Goal: Information Seeking & Learning: Learn about a topic

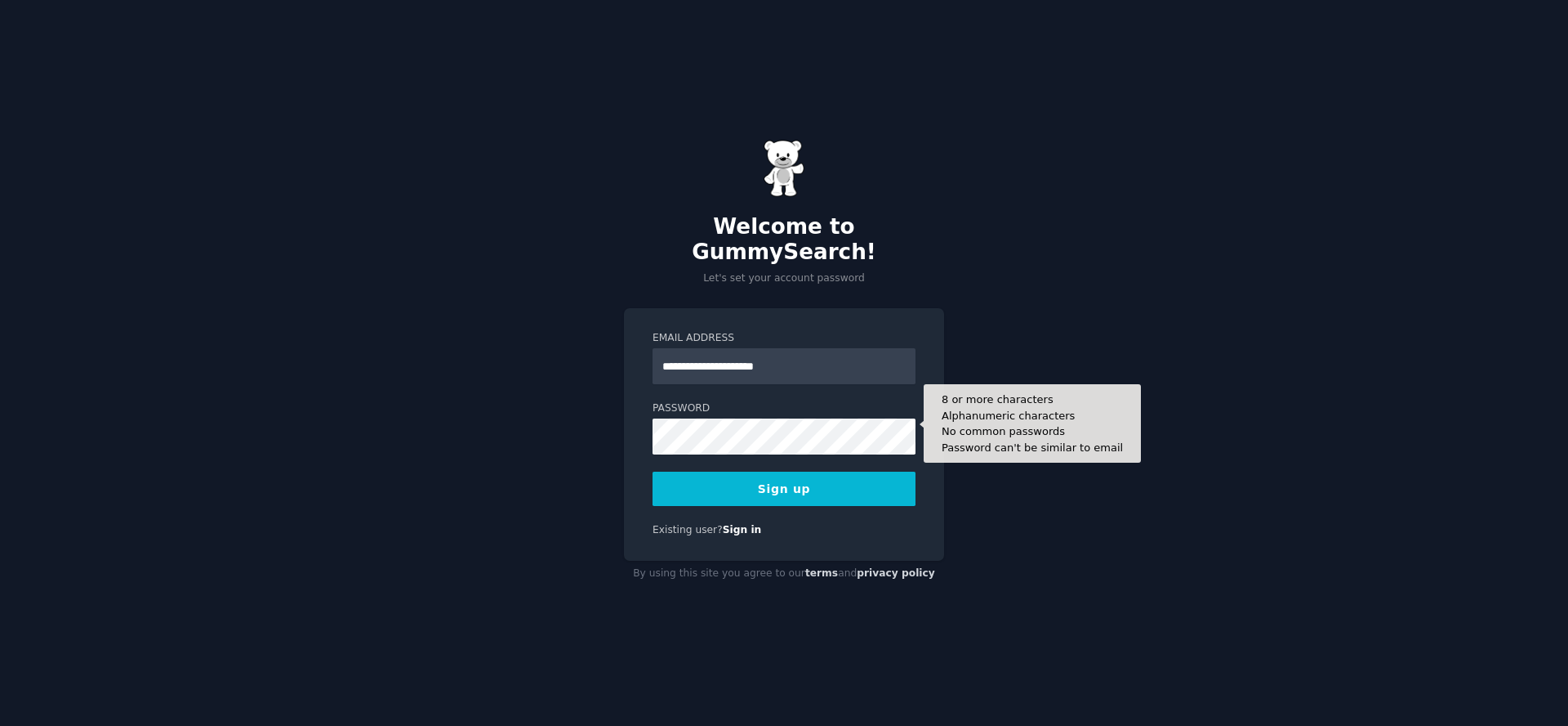
type input "**********"
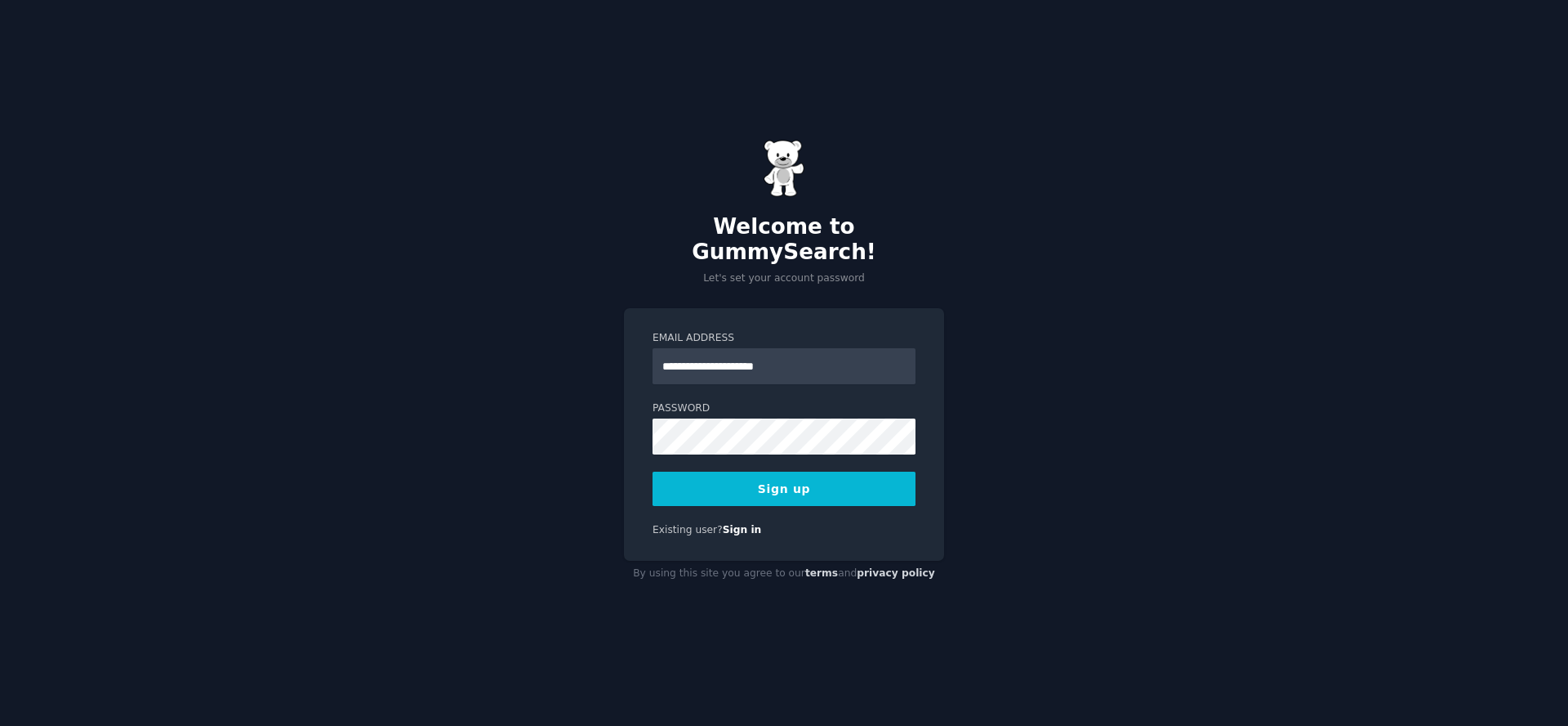
click at [869, 478] on button "Sign up" at bounding box center [784, 488] width 263 height 34
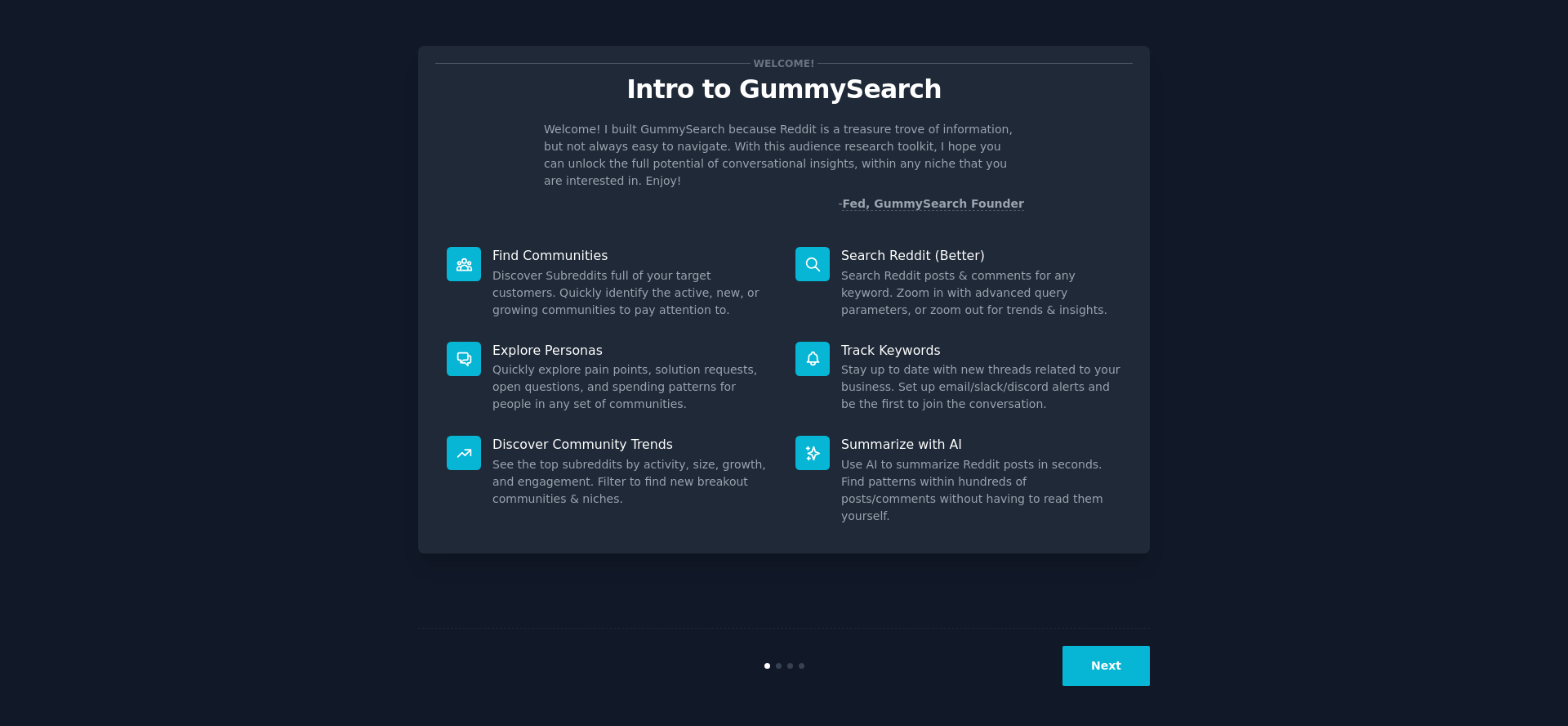
click at [1125, 663] on button "Next" at bounding box center [1106, 666] width 87 height 40
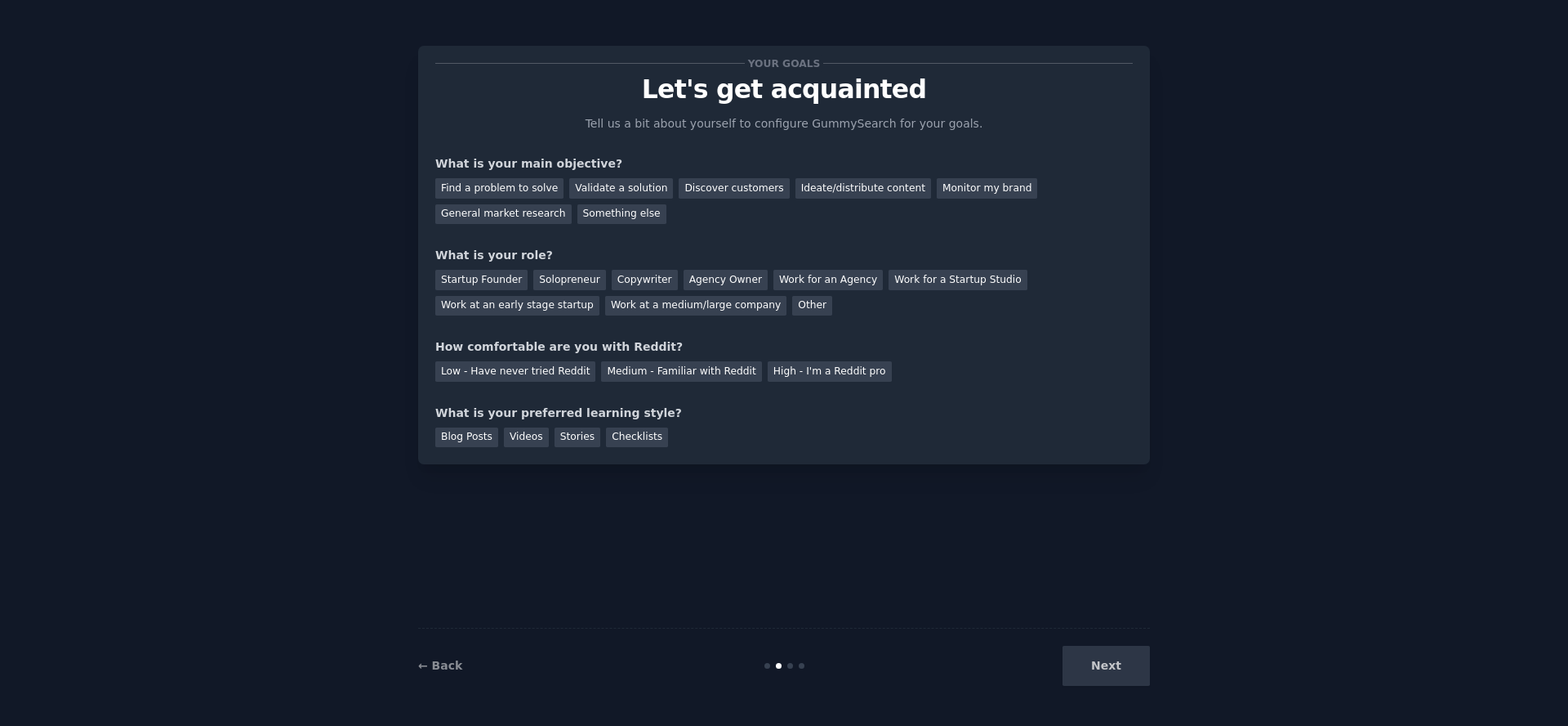
click at [1114, 664] on div "Next" at bounding box center [1028, 666] width 244 height 40
click at [1116, 671] on div "Next" at bounding box center [1028, 666] width 244 height 40
drag, startPoint x: 1177, startPoint y: 602, endPoint x: 1164, endPoint y: 612, distance: 16.4
click at [1170, 607] on div "Your goals Let's get acquainted Tell us a bit about yourself to configure Gummy…" at bounding box center [784, 363] width 1523 height 680
click at [1108, 661] on div "Next" at bounding box center [1028, 666] width 244 height 40
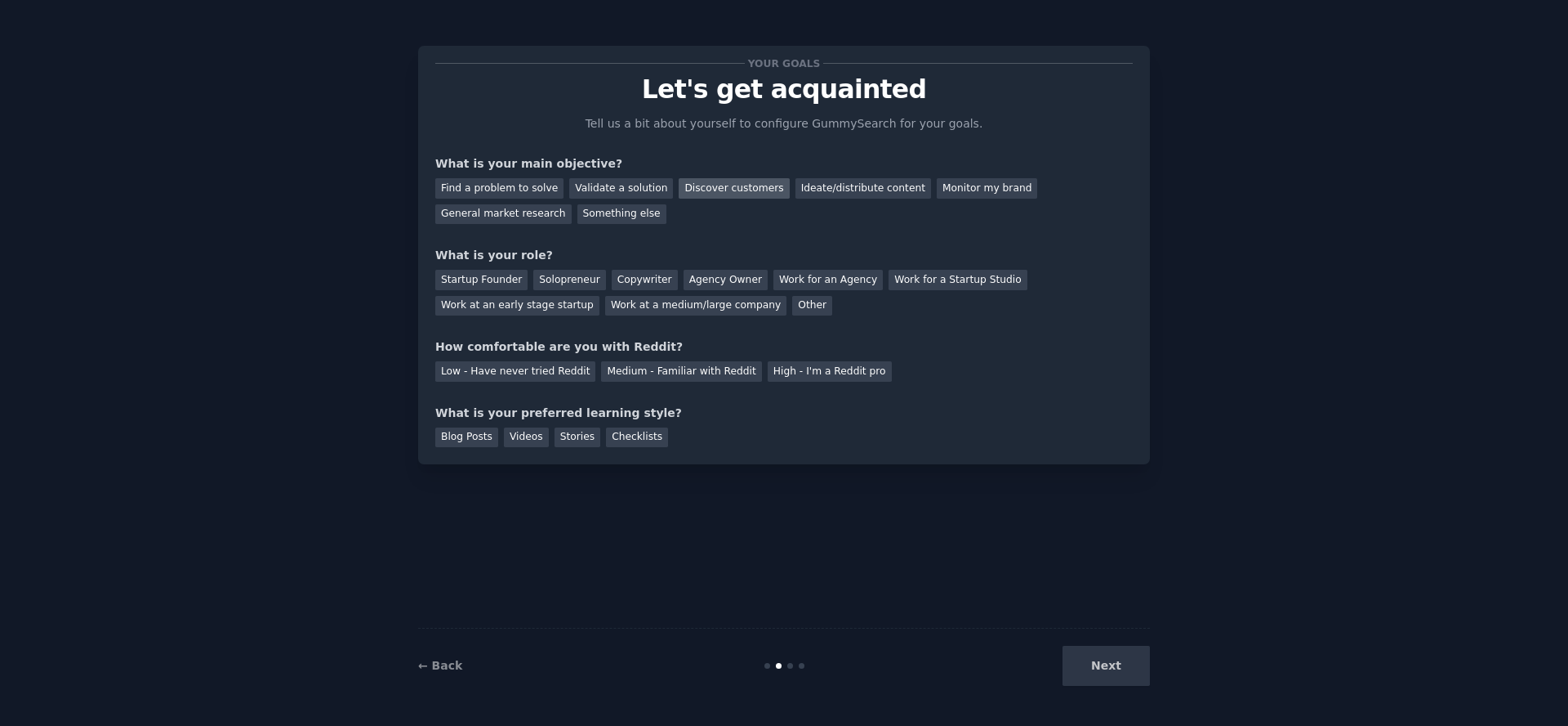
click at [685, 186] on div "Discover customers" at bounding box center [734, 188] width 110 height 20
click at [565, 276] on div "Solopreneur" at bounding box center [570, 279] width 72 height 20
click at [519, 370] on div "Low - Have never tried Reddit" at bounding box center [515, 371] width 160 height 20
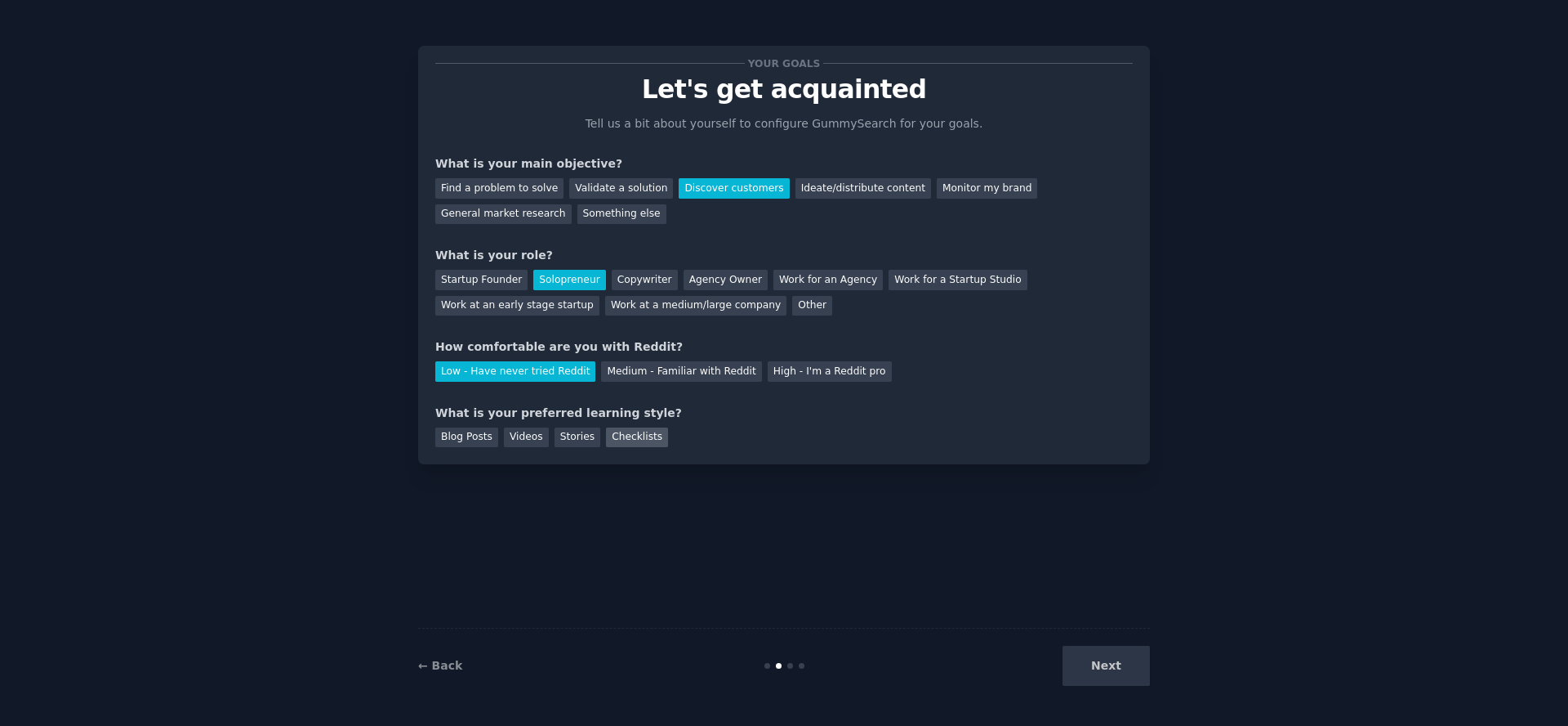
click at [656, 437] on div "Checklists" at bounding box center [637, 437] width 62 height 20
click at [461, 443] on div "Blog Posts" at bounding box center [467, 437] width 62 height 20
click at [1111, 662] on button "Next" at bounding box center [1106, 666] width 87 height 40
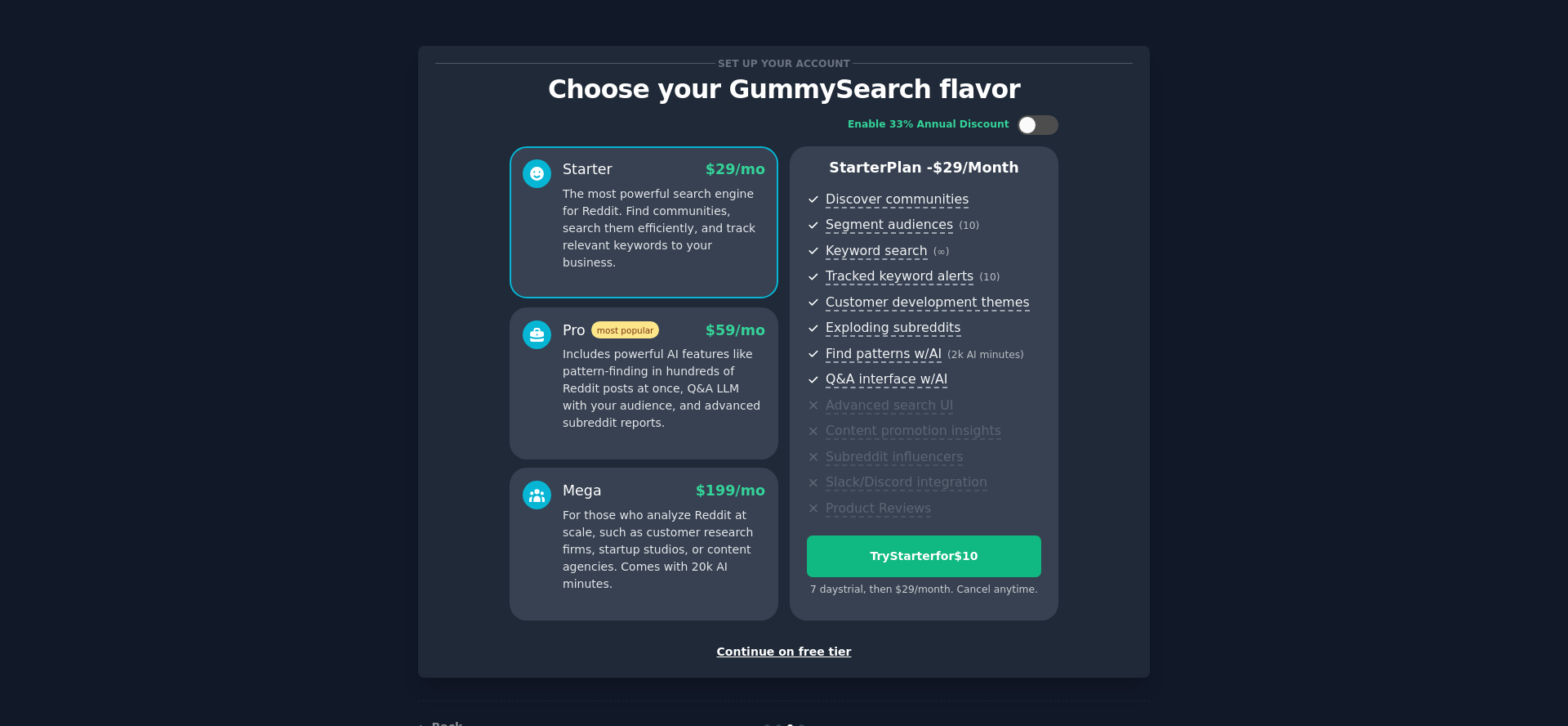
click at [785, 650] on div "Continue on free tier" at bounding box center [784, 652] width 697 height 17
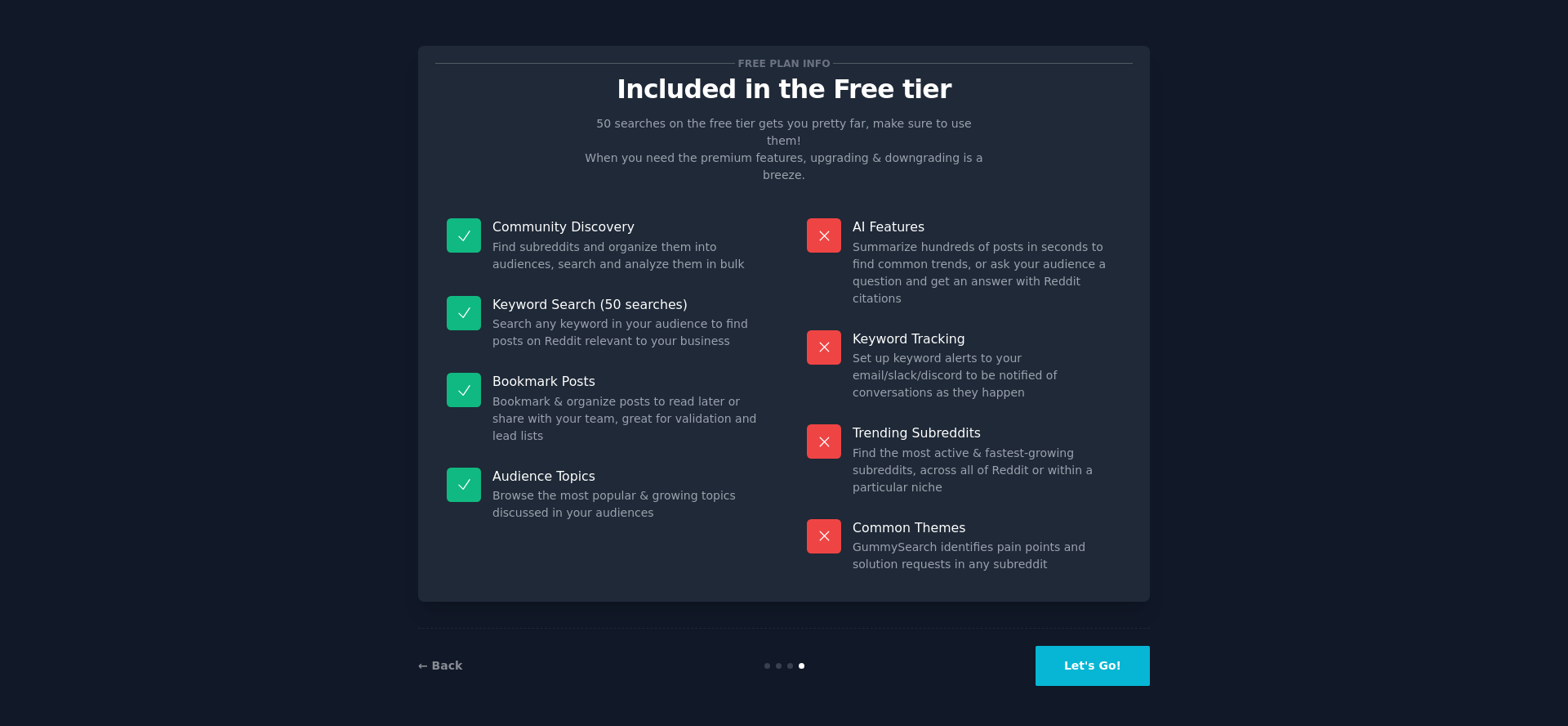
click at [1078, 661] on button "Let's Go!" at bounding box center [1093, 666] width 114 height 40
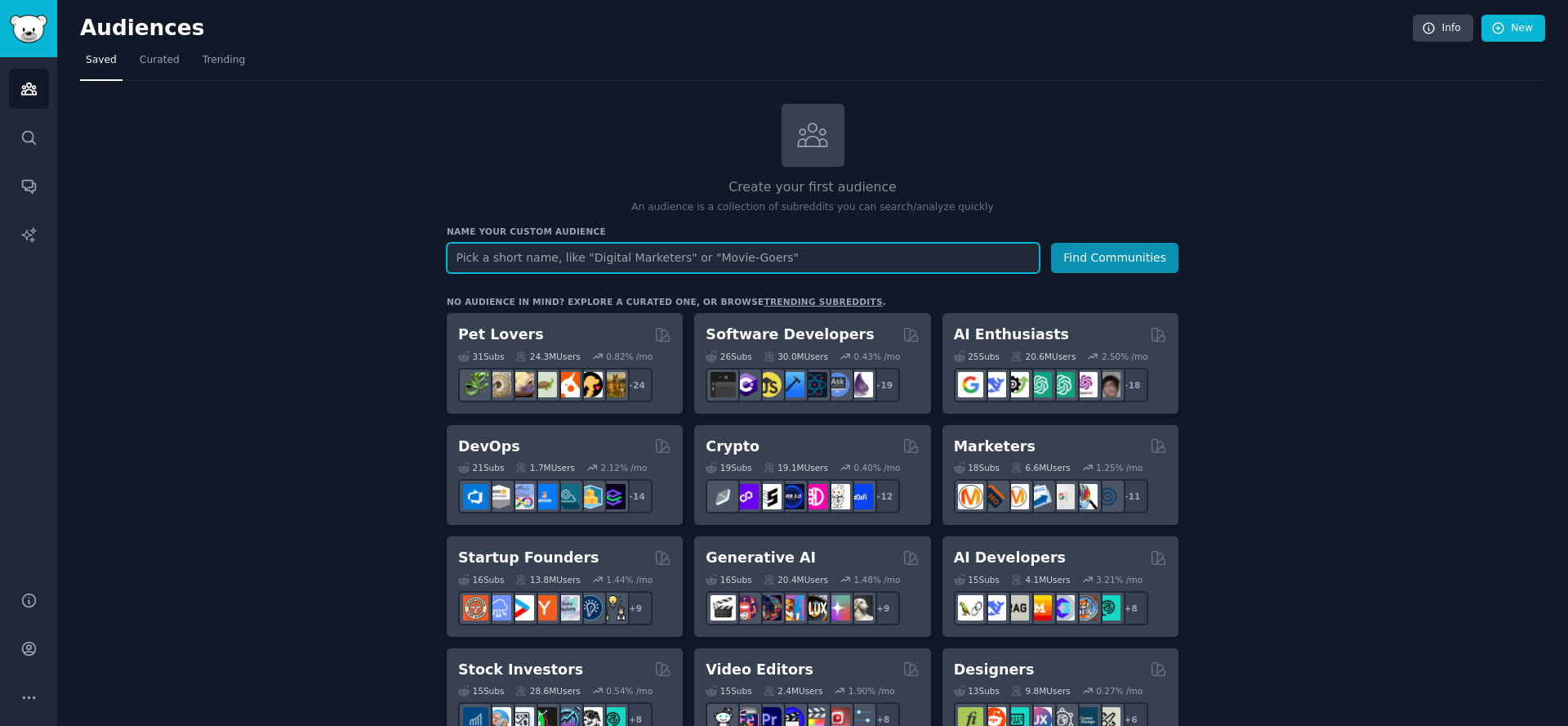
click at [628, 259] on input "text" at bounding box center [743, 257] width 593 height 30
type input "graphic designer"
click at [1051, 243] on button "Find Communities" at bounding box center [1114, 257] width 128 height 30
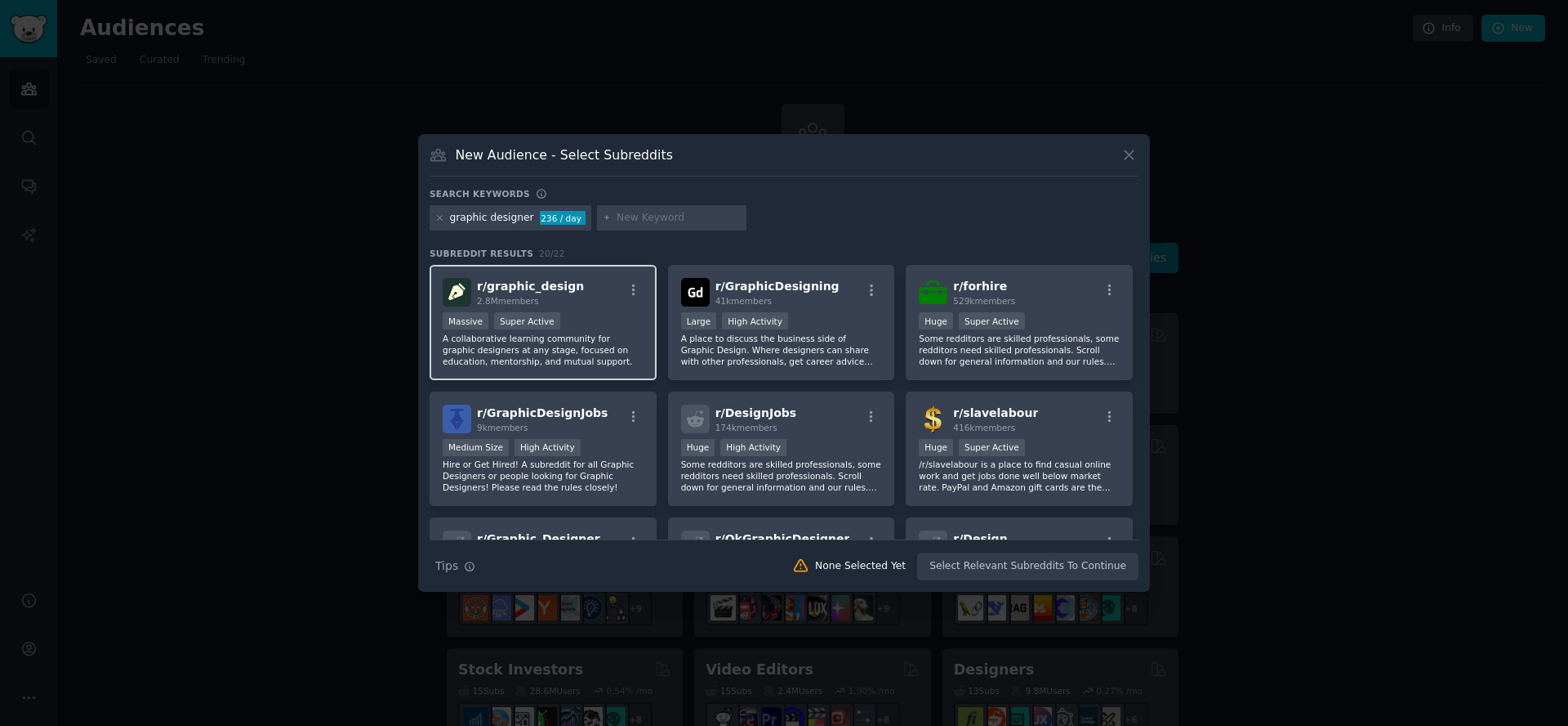
scroll to position [8, 0]
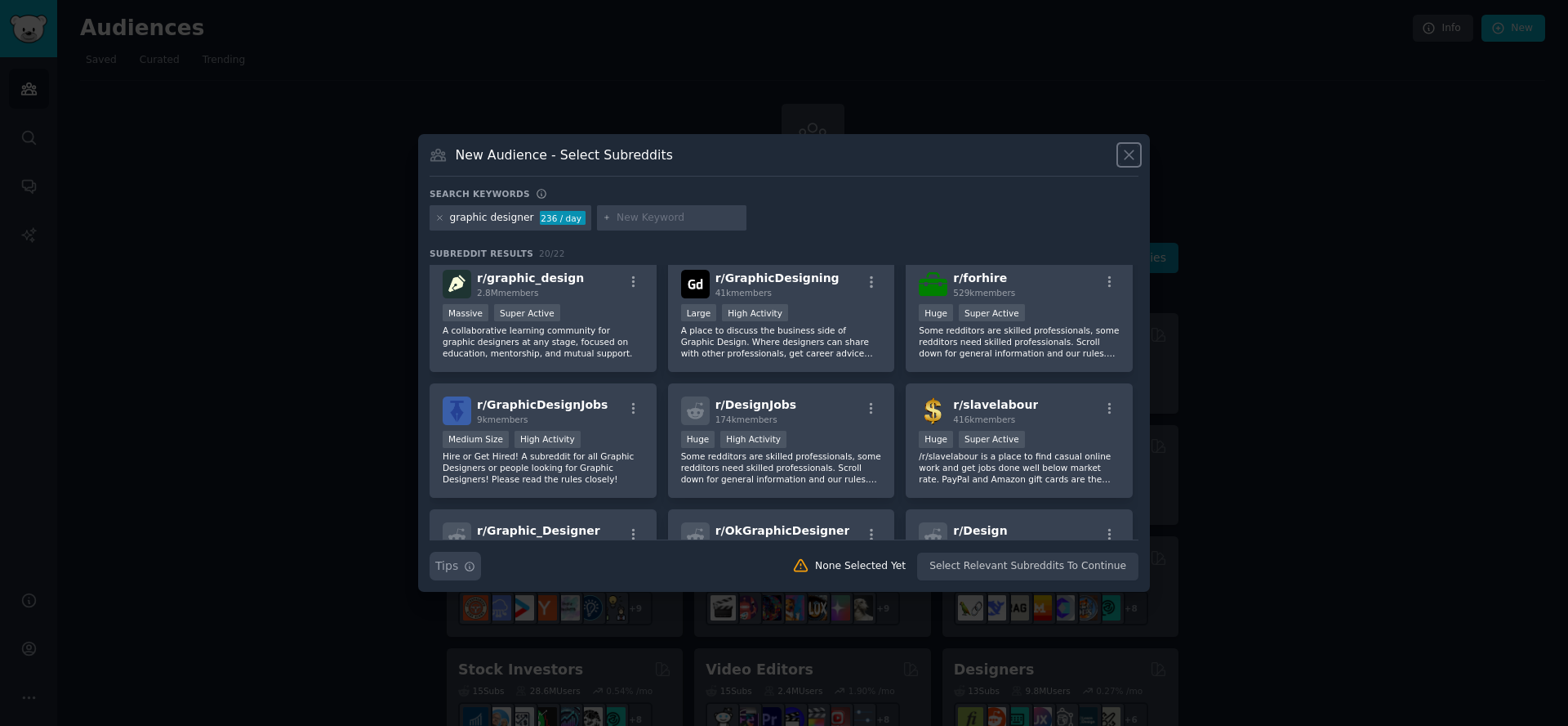
click at [468, 565] on icon "button" at bounding box center [469, 566] width 11 height 11
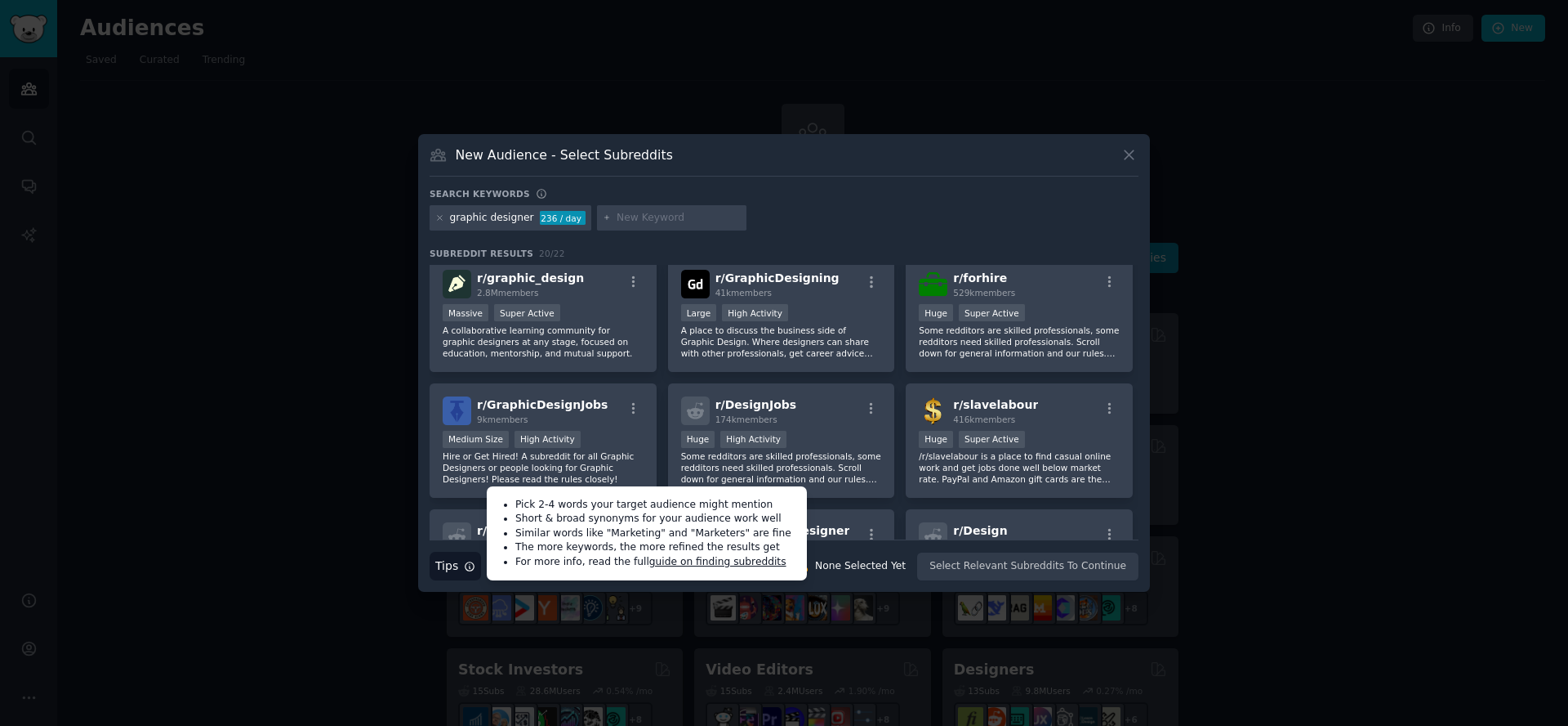
click at [597, 172] on div "New Audience - Select Subreddits" at bounding box center [784, 161] width 709 height 31
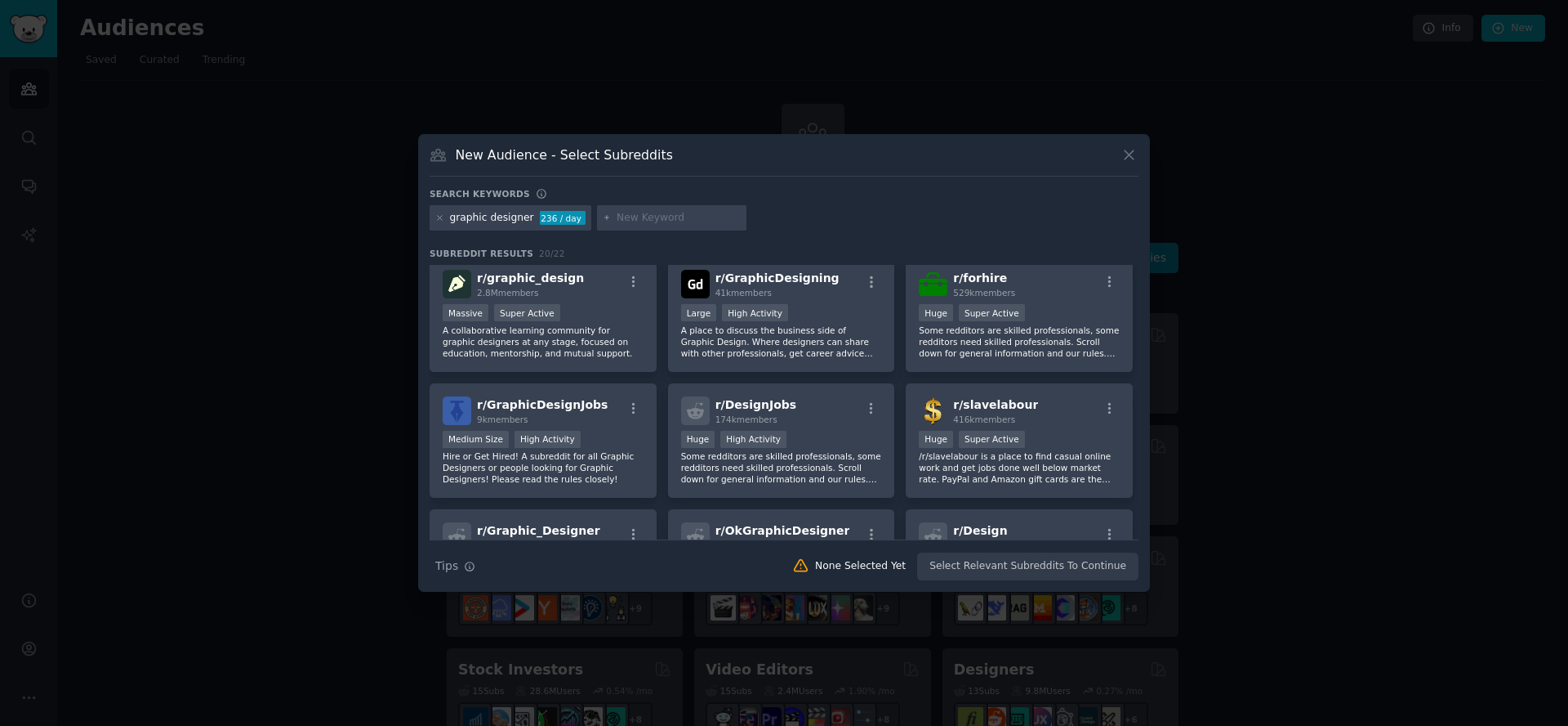
click at [631, 161] on h3 "New Audience - Select Subreddits" at bounding box center [564, 154] width 218 height 17
click at [618, 147] on h3 "New Audience - Select Subreddits" at bounding box center [564, 154] width 218 height 17
drag, startPoint x: 680, startPoint y: 150, endPoint x: 551, endPoint y: 150, distance: 129.0
click at [551, 150] on div "New Audience - Select Subreddits" at bounding box center [784, 161] width 709 height 31
click at [433, 218] on div "graphic designer 236 / day" at bounding box center [511, 218] width 162 height 26
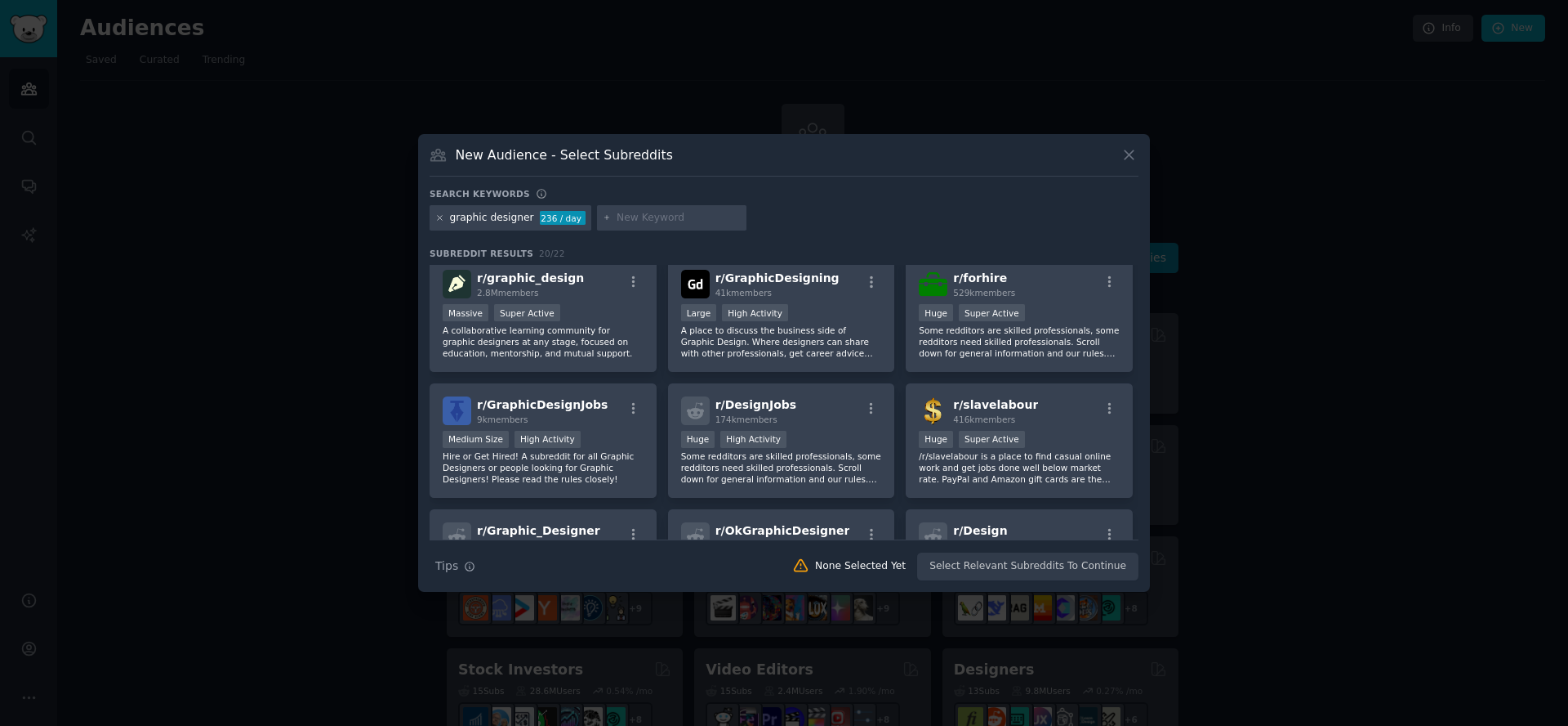
click at [440, 217] on icon at bounding box center [440, 218] width 4 height 4
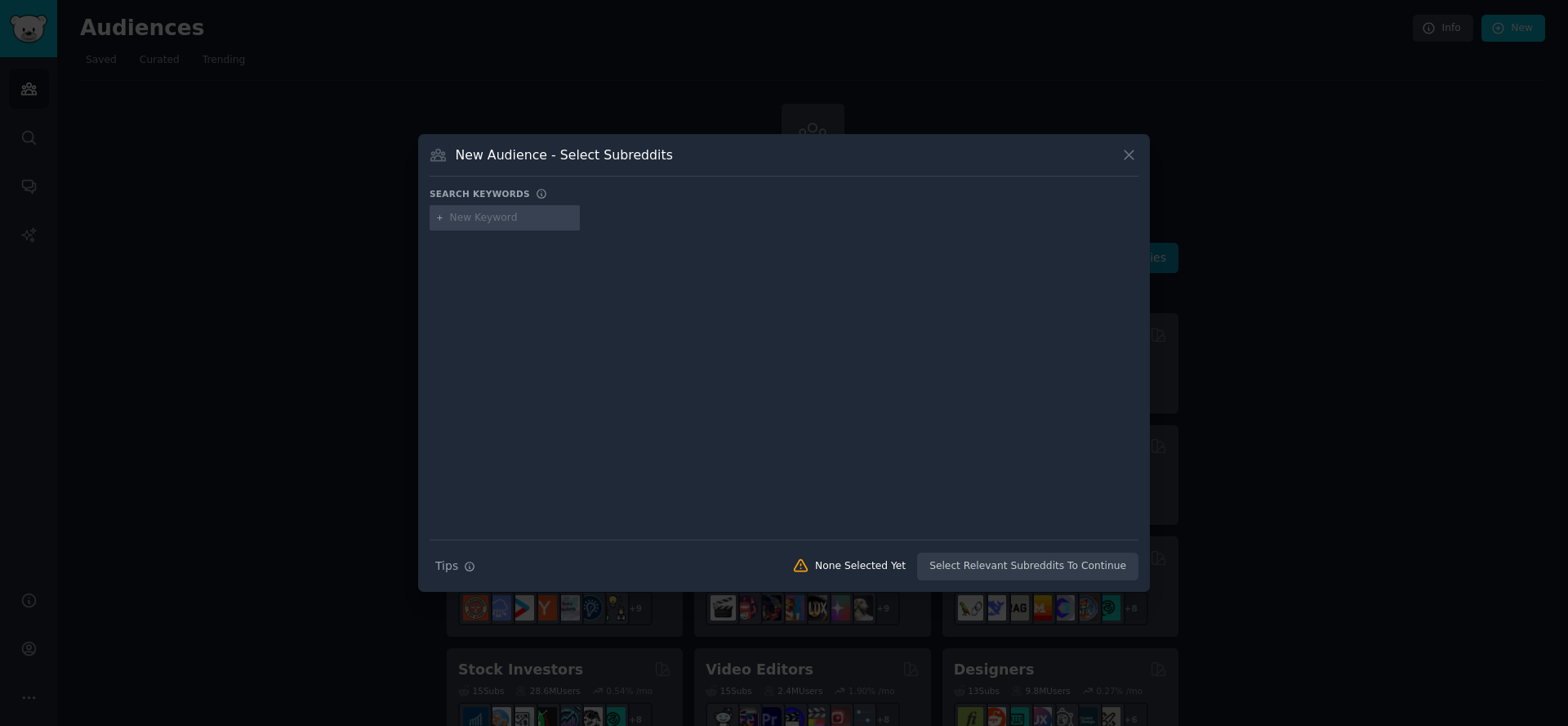
drag, startPoint x: 472, startPoint y: 217, endPoint x: 482, endPoint y: 217, distance: 10.0
click at [472, 217] on input "text" at bounding box center [512, 218] width 124 height 15
type input "visual identity"
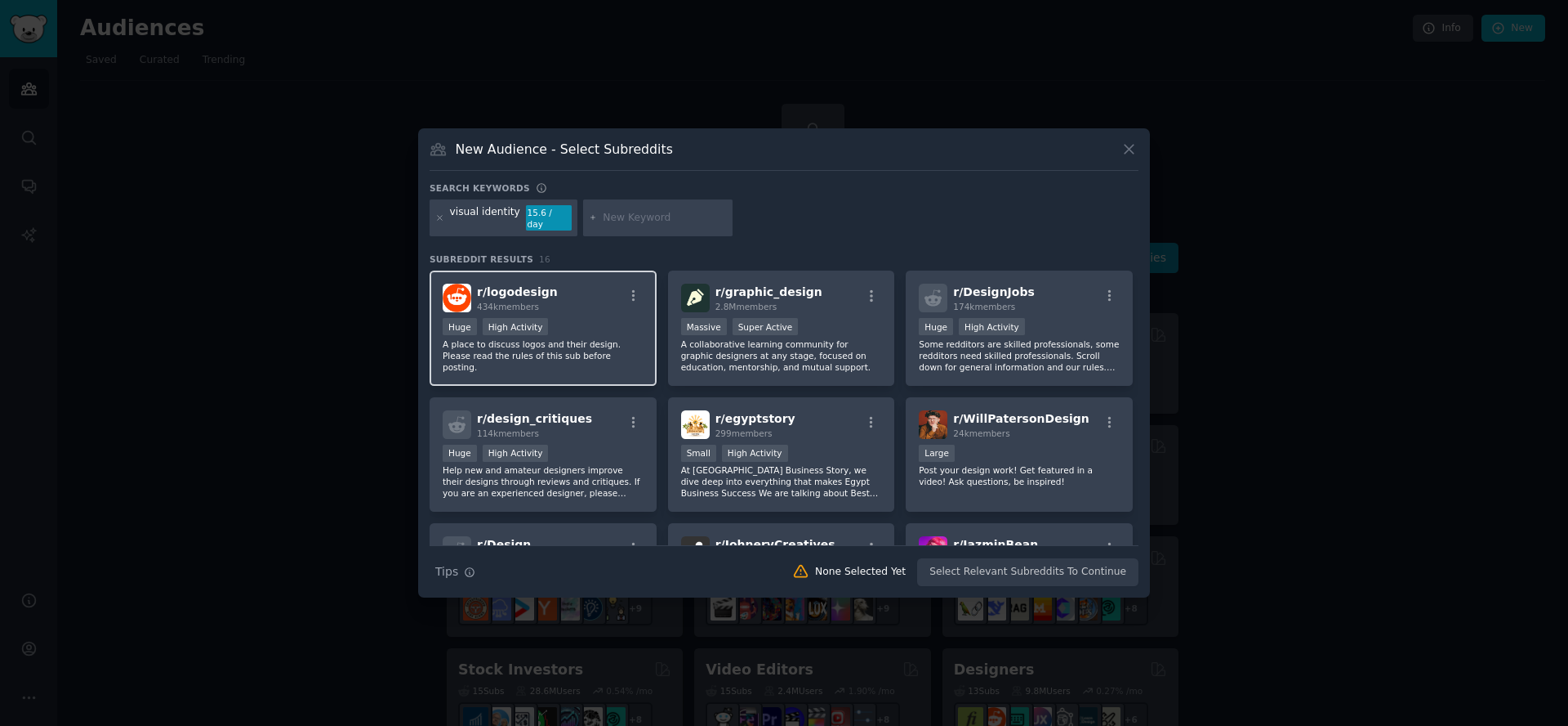
click at [605, 340] on p "A place to discuss logos and their design. Please read the rules of this sub be…" at bounding box center [543, 355] width 201 height 34
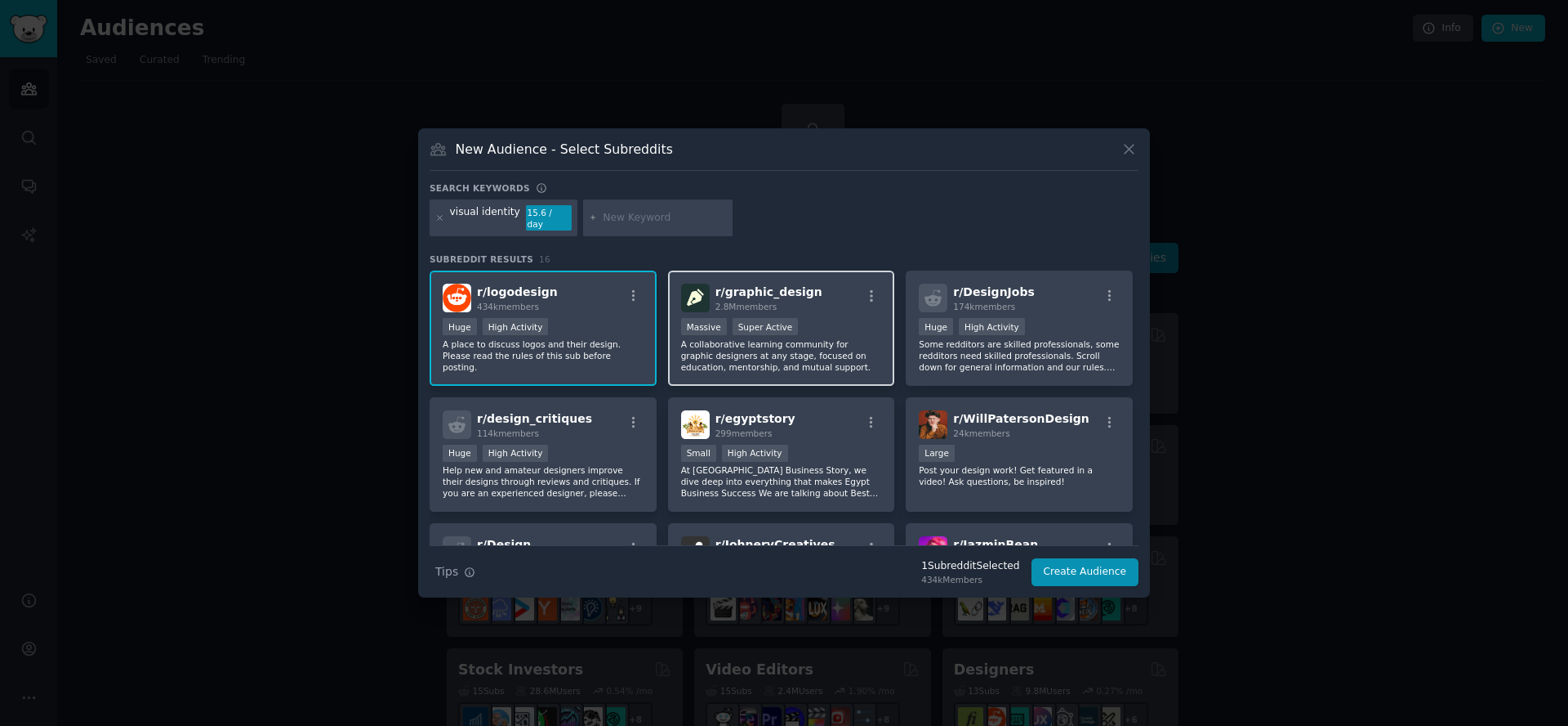
click at [746, 345] on p "A collaborative learning community for graphic designers at any stage, focused …" at bounding box center [782, 355] width 201 height 34
click at [565, 323] on div "Huge High Activity" at bounding box center [543, 328] width 201 height 20
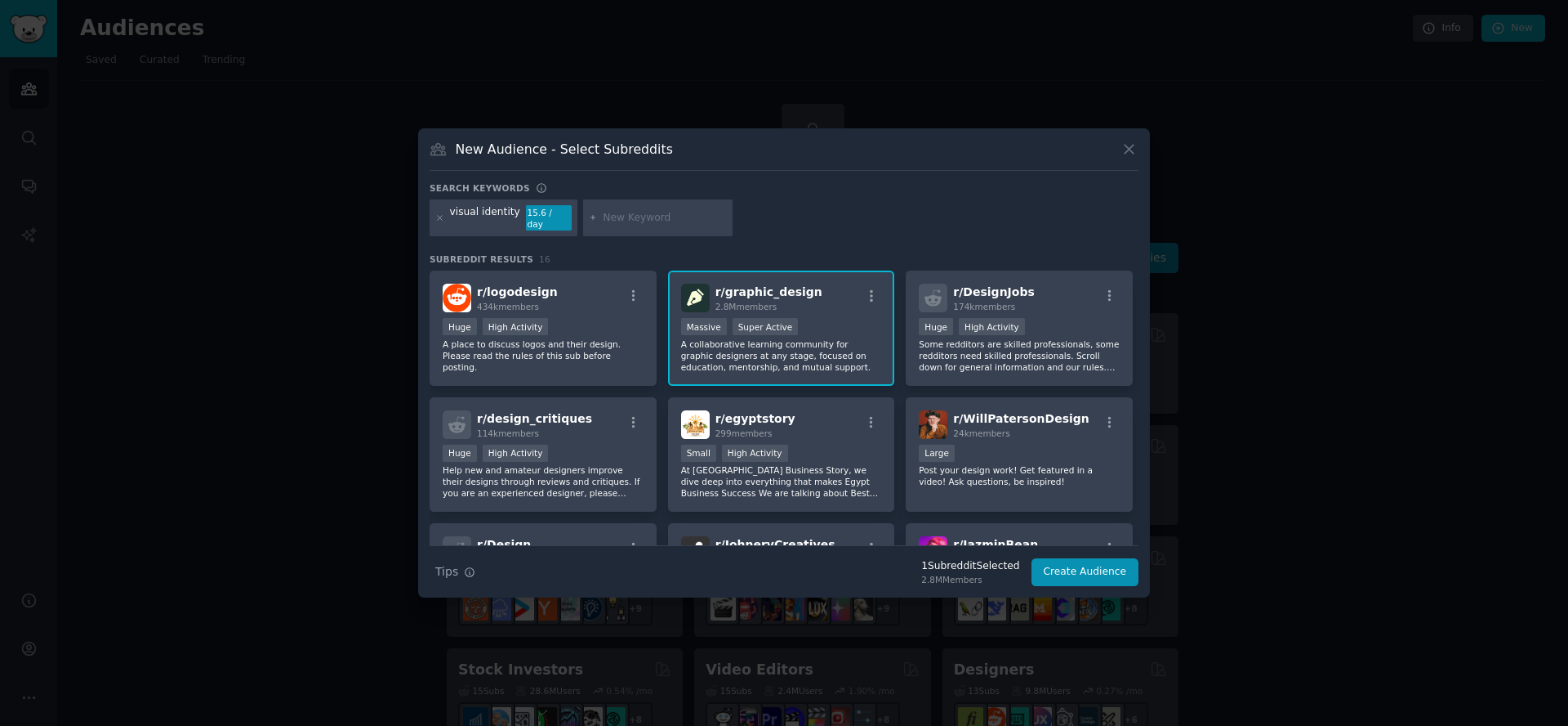
click at [755, 338] on p "A collaborative learning community for graphic designers at any stage, focused …" at bounding box center [782, 355] width 201 height 34
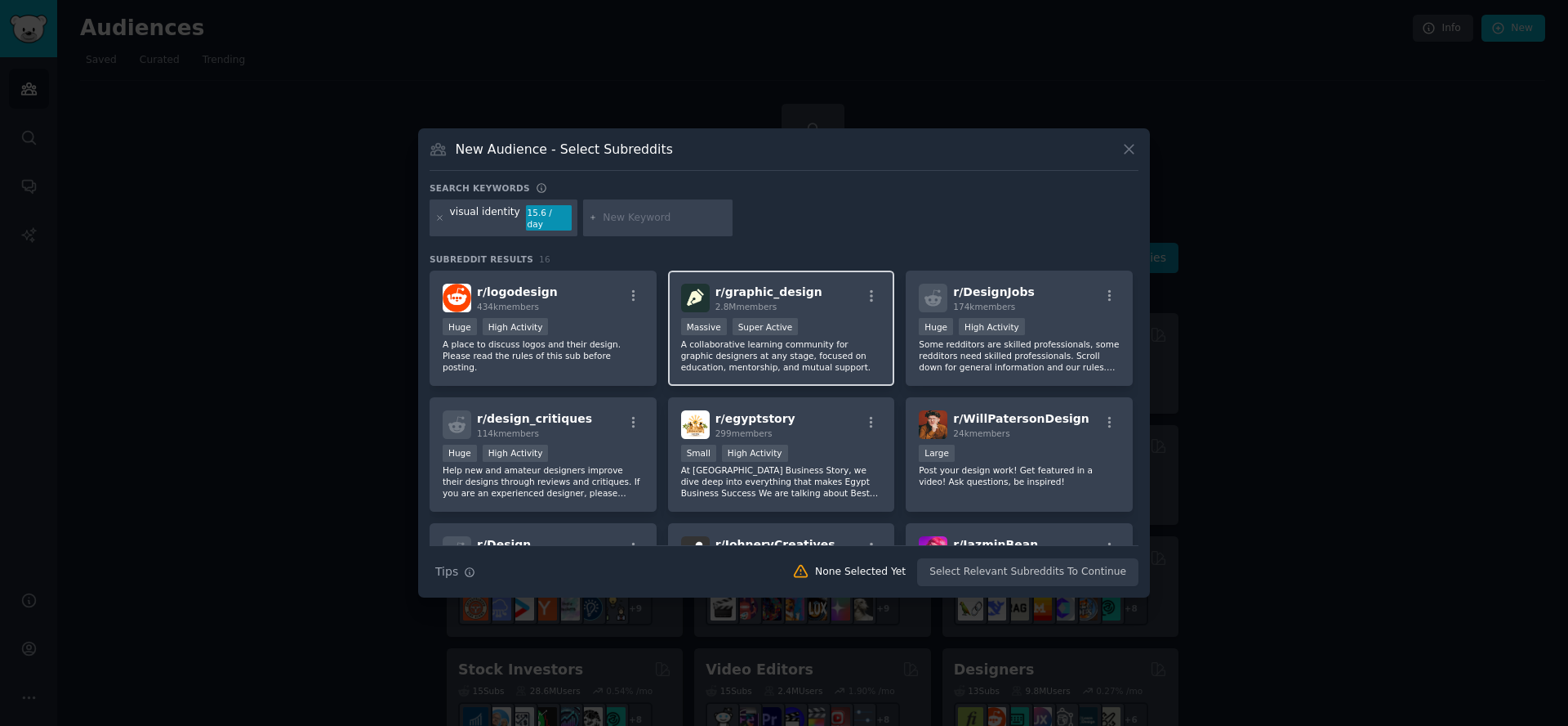
click at [745, 343] on p "A collaborative learning community for graphic designers at any stage, focused …" at bounding box center [782, 355] width 201 height 34
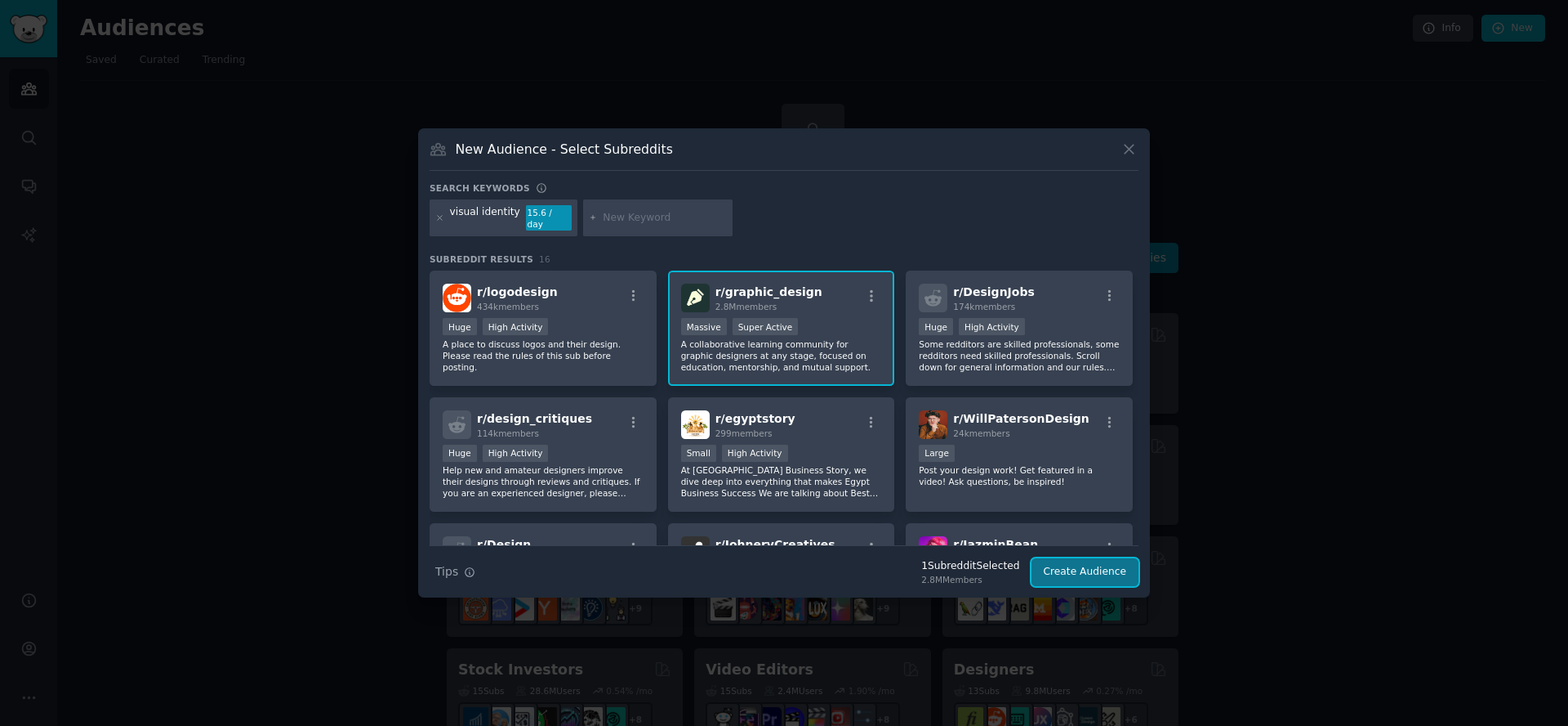
click at [1089, 567] on button "Create Audience" at bounding box center [1085, 572] width 107 height 28
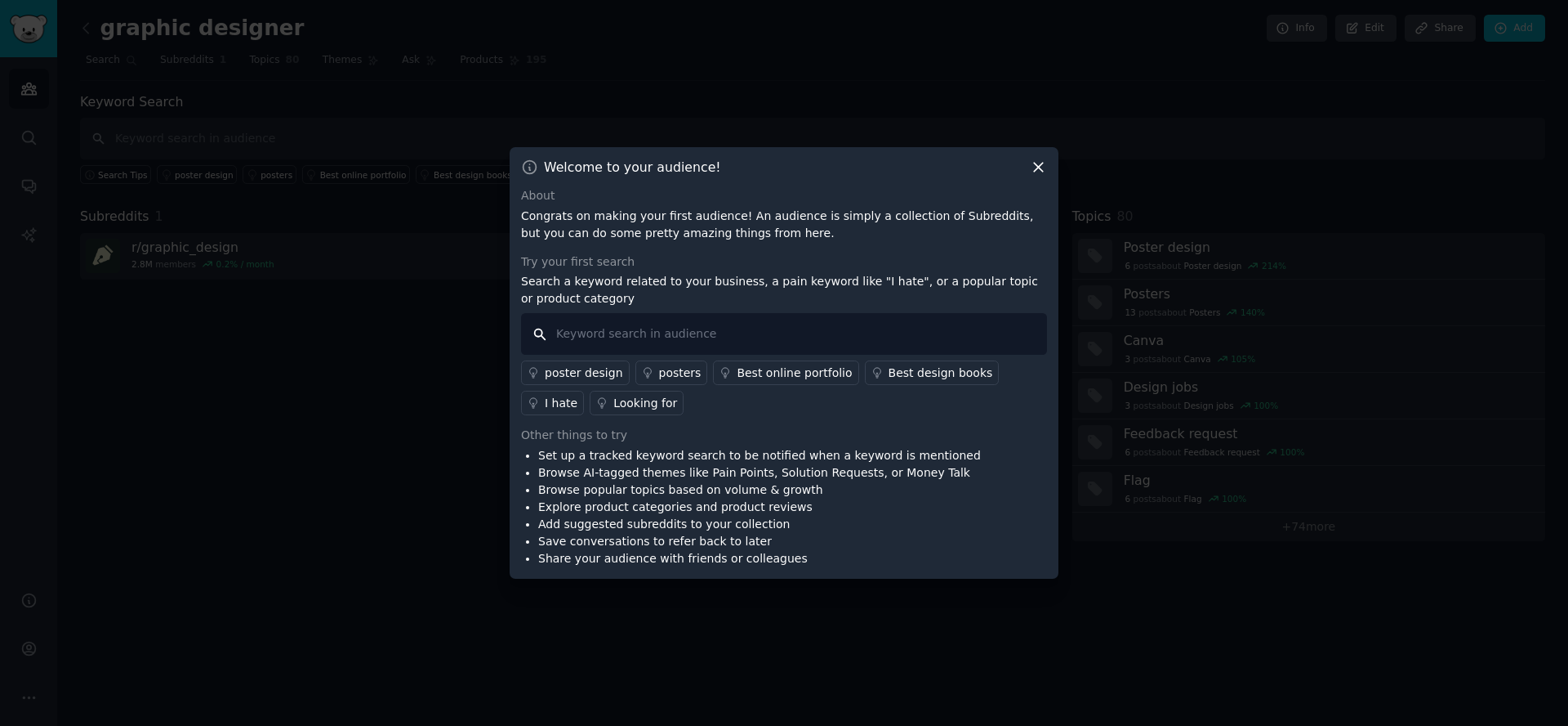
click at [615, 333] on input "text" at bounding box center [784, 334] width 526 height 41
click at [1039, 167] on icon at bounding box center [1039, 168] width 9 height 9
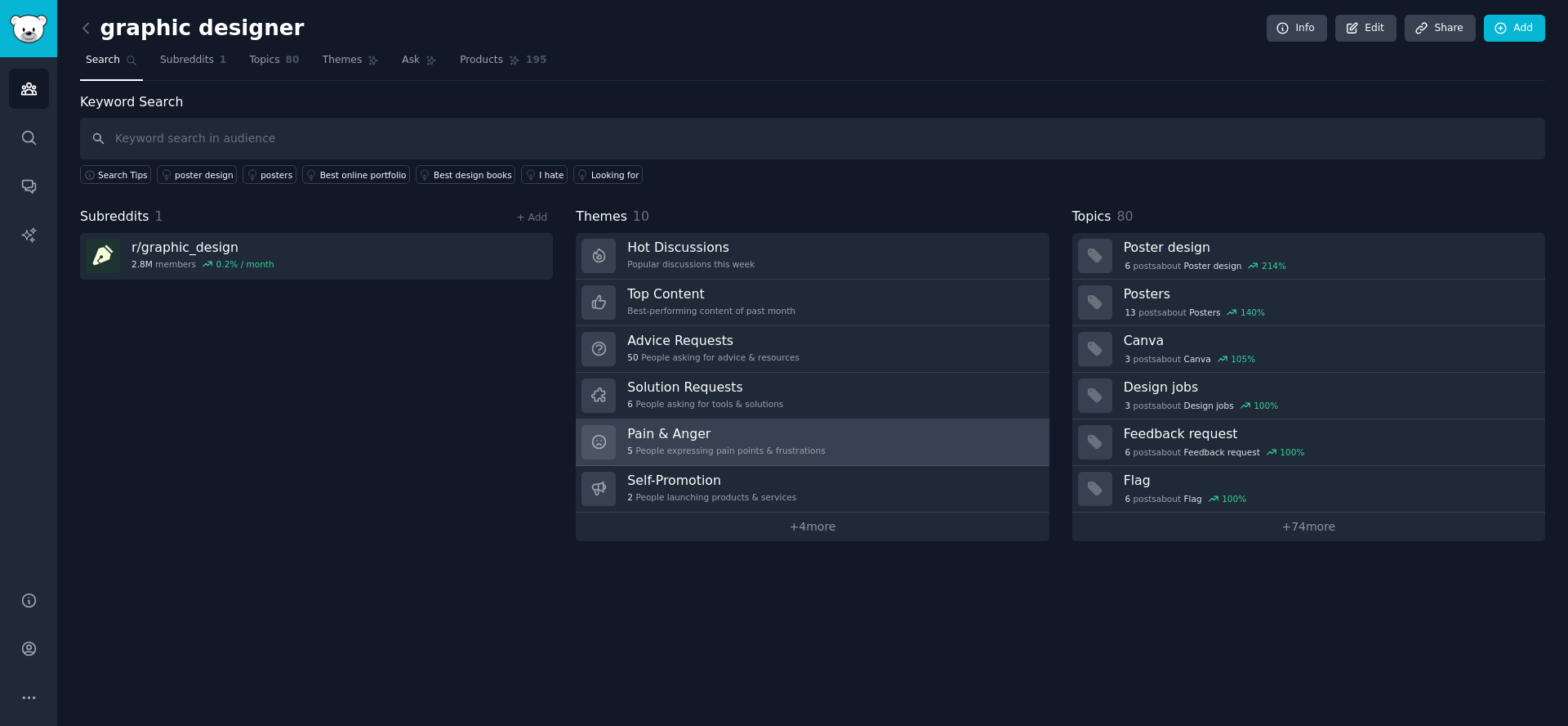
click at [872, 439] on link "Pain & Anger 5 People expressing pain points & frustrations" at bounding box center [812, 442] width 473 height 47
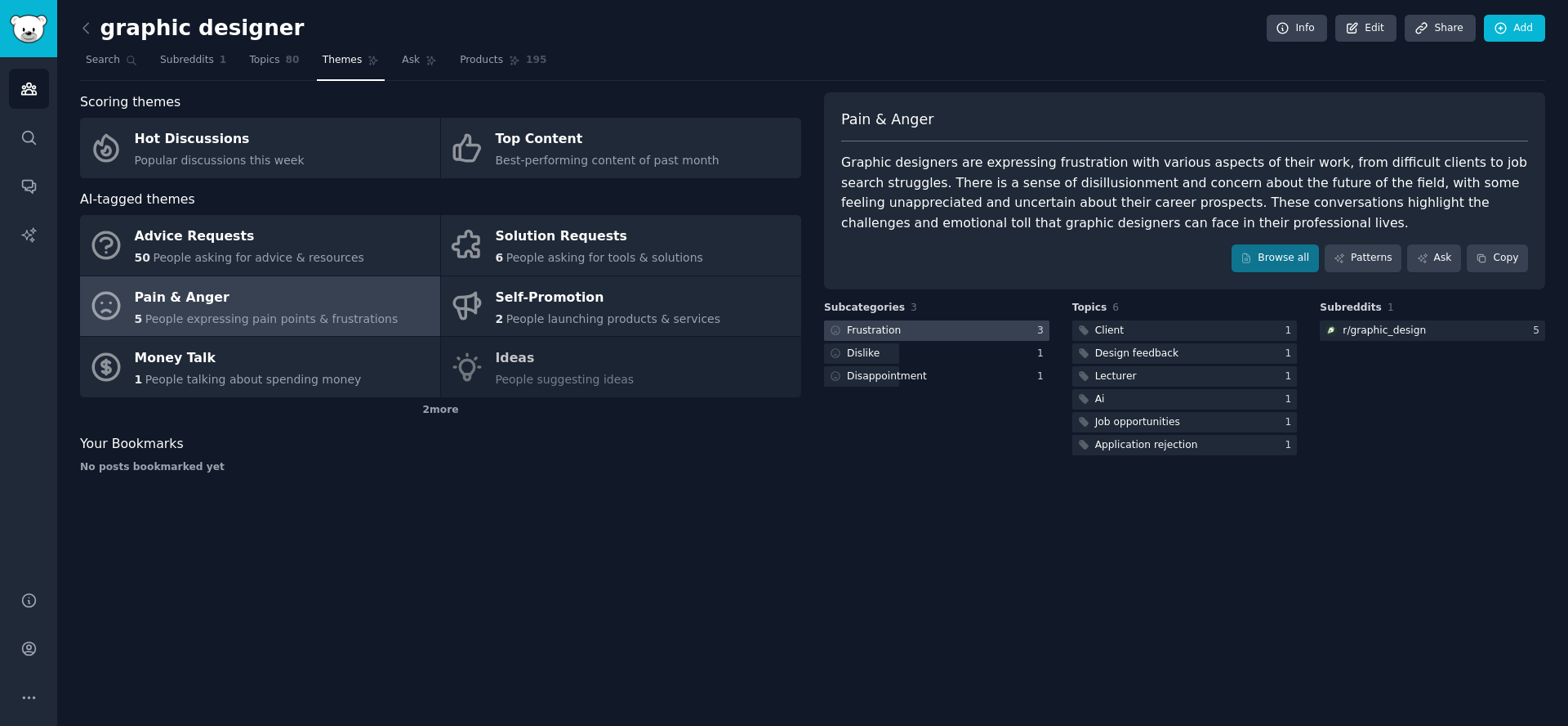
click at [892, 327] on div "Frustration" at bounding box center [874, 331] width 54 height 15
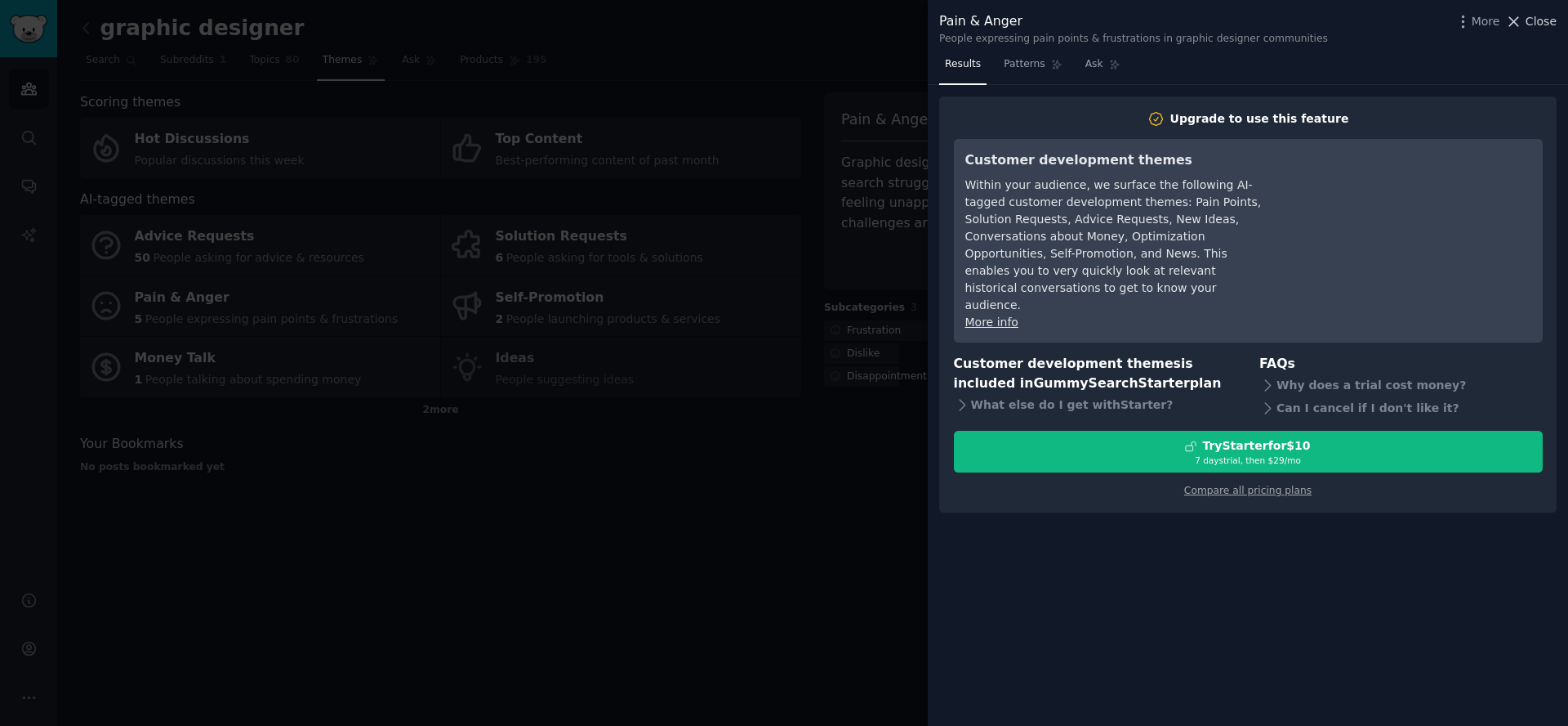
click at [1525, 26] on button "Close" at bounding box center [1531, 21] width 51 height 17
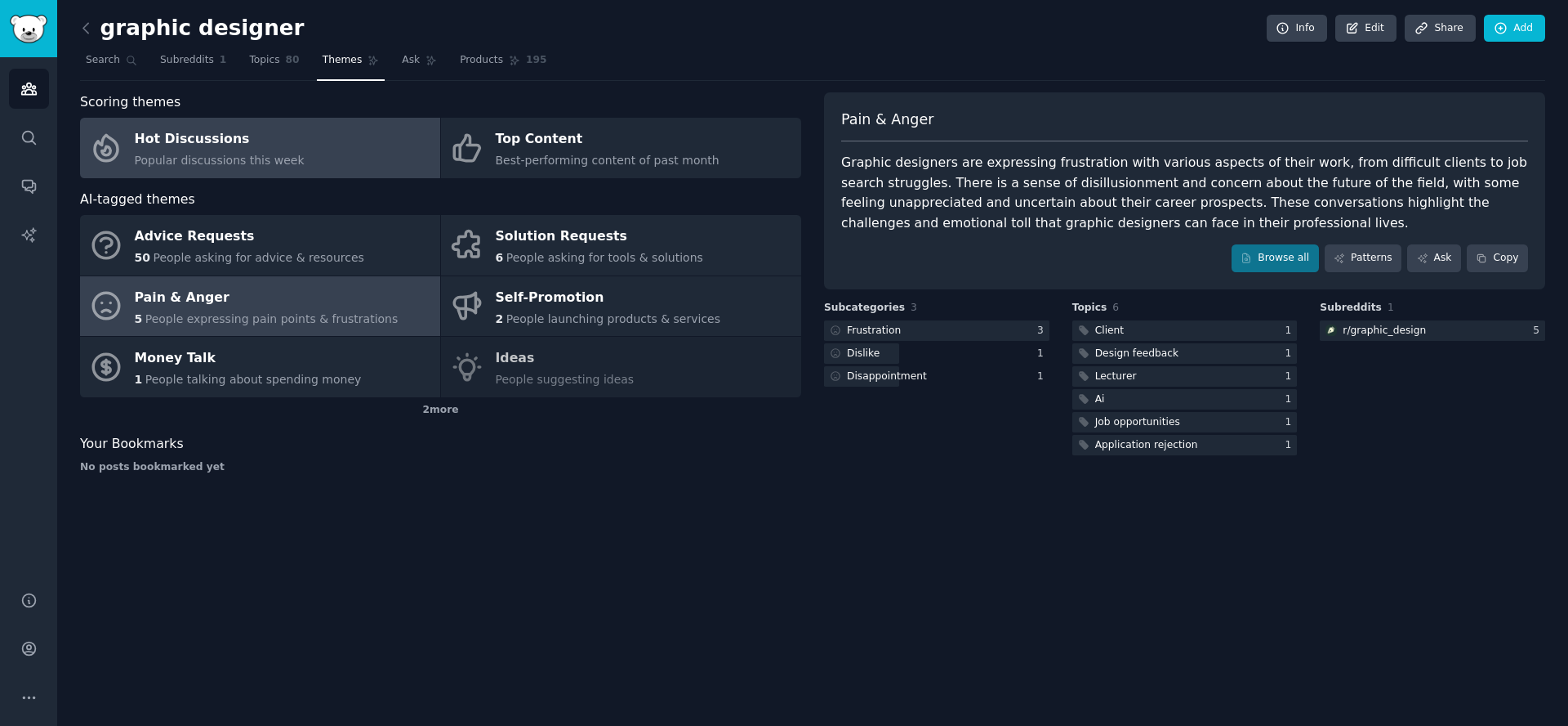
click at [243, 157] on span "Popular discussions this week" at bounding box center [220, 160] width 170 height 13
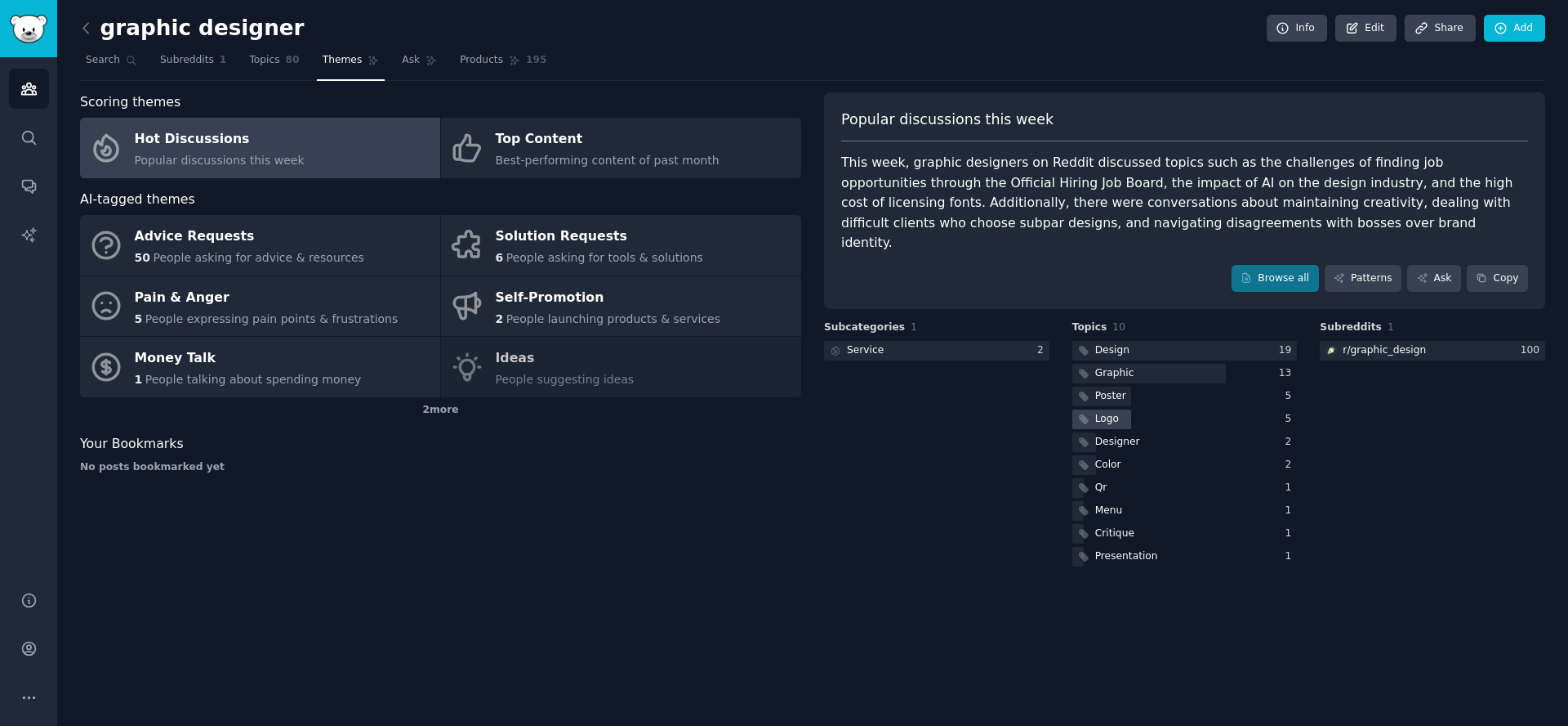
click at [1124, 410] on div at bounding box center [1102, 420] width 60 height 20
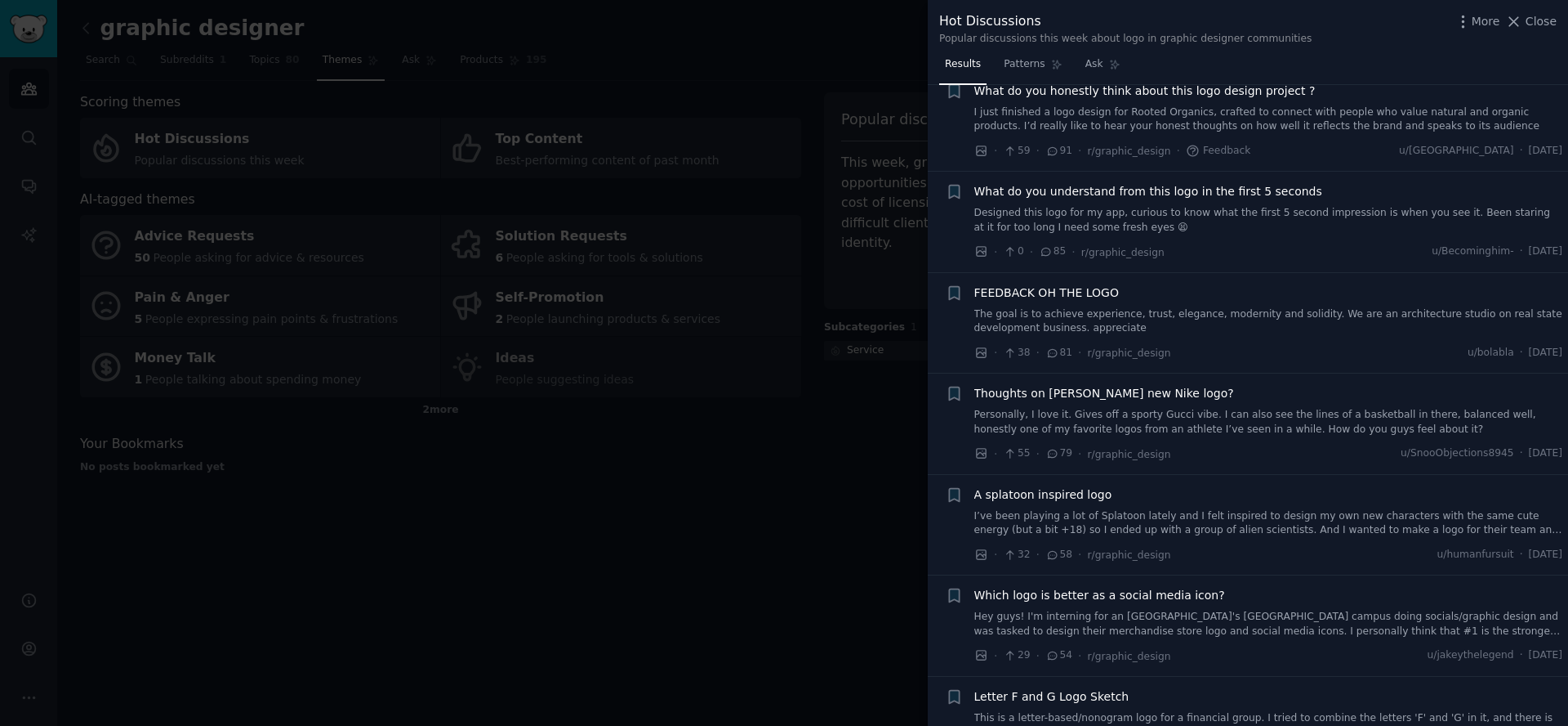
scroll to position [503, 0]
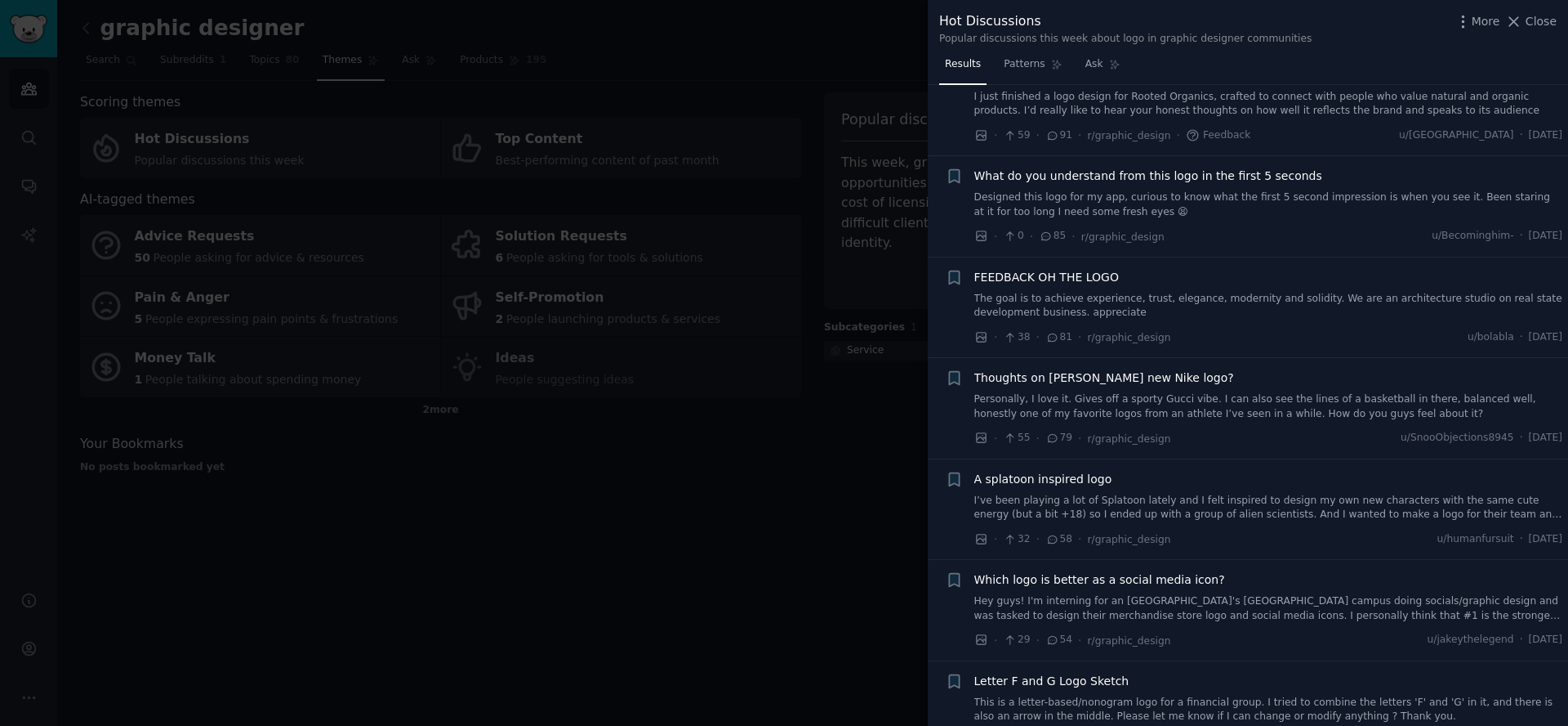
click at [1201, 308] on link "The goal is to achieve experience, trust, elegance, modernity and solidity. We …" at bounding box center [1269, 305] width 589 height 28
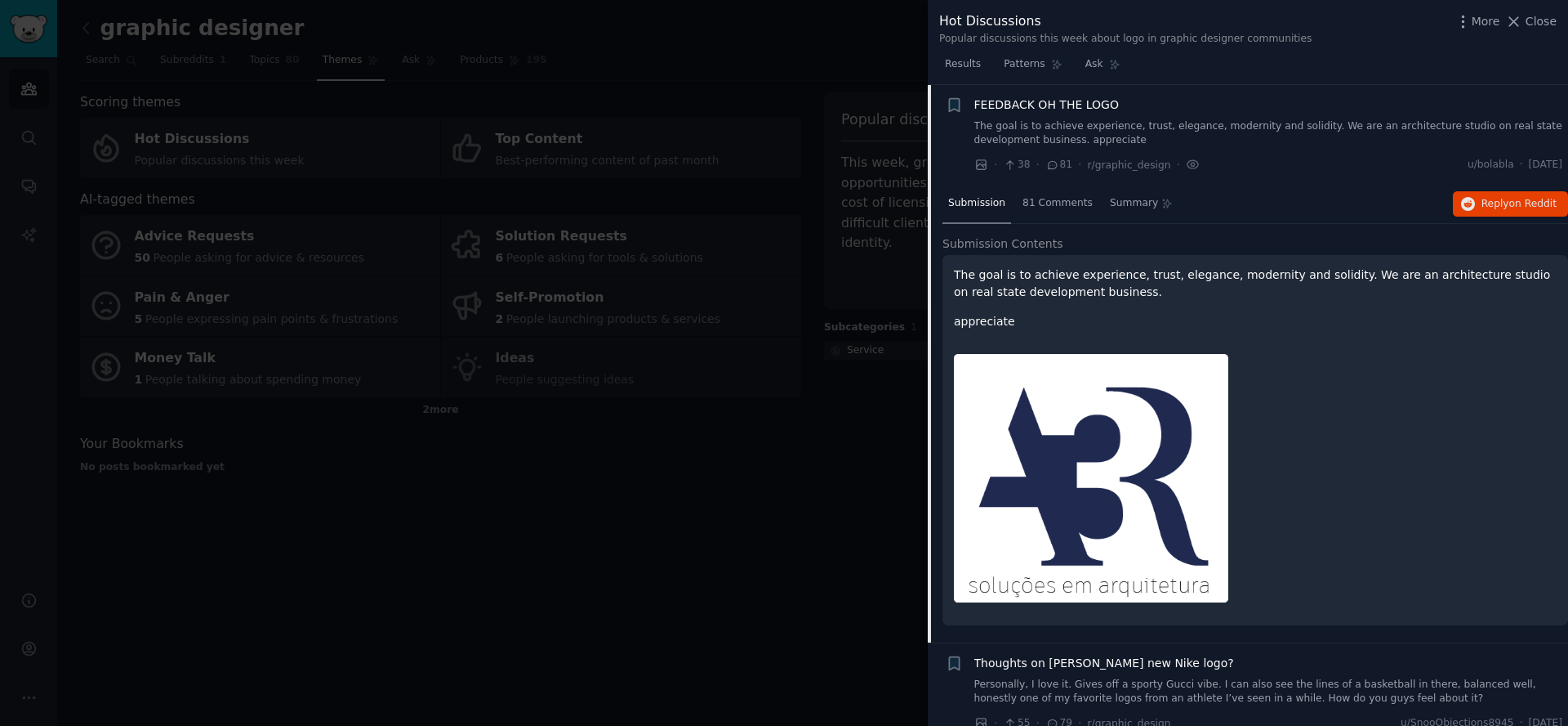
scroll to position [689, 0]
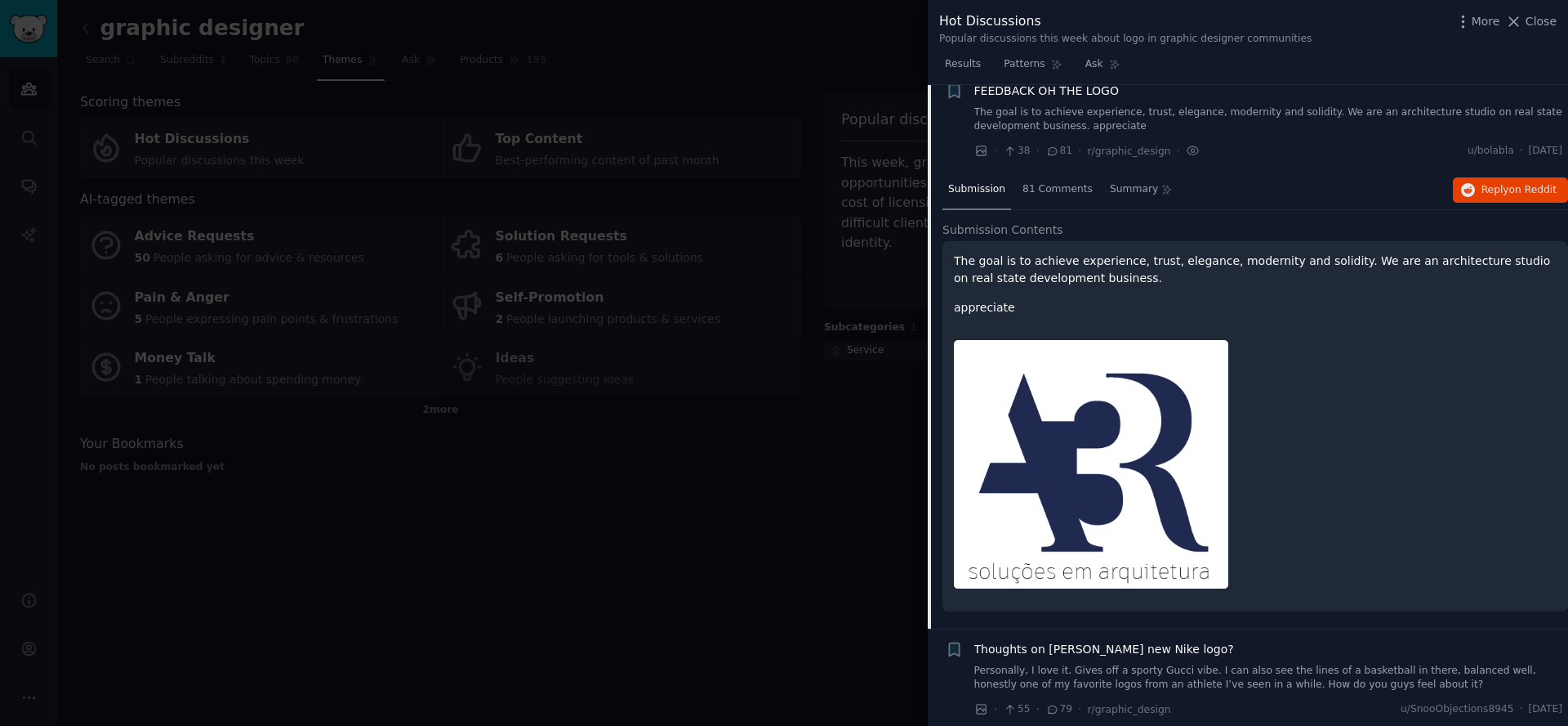
click at [1058, 270] on p "The goal is to achieve experience, trust, elegance, modernity and solidity. We …" at bounding box center [1256, 269] width 603 height 34
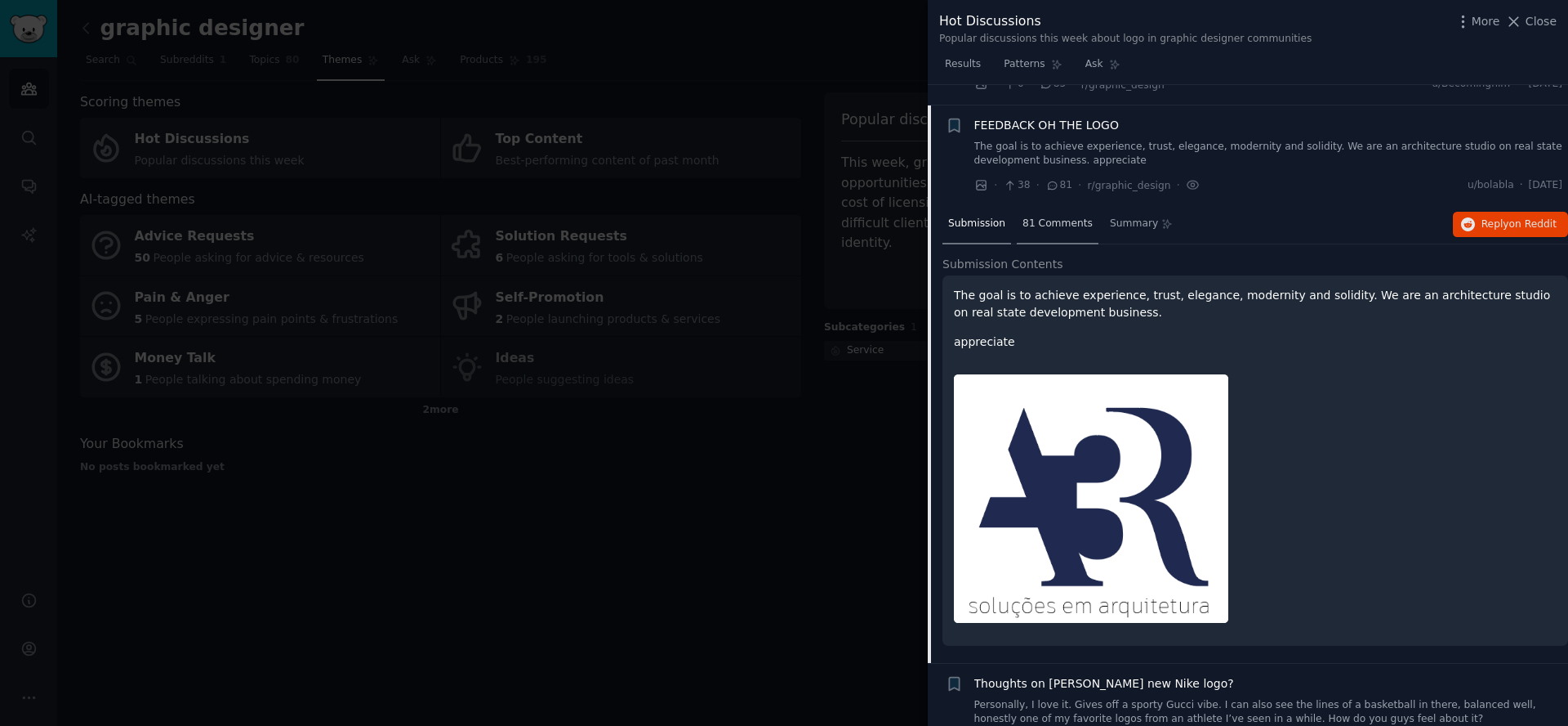
scroll to position [647, 0]
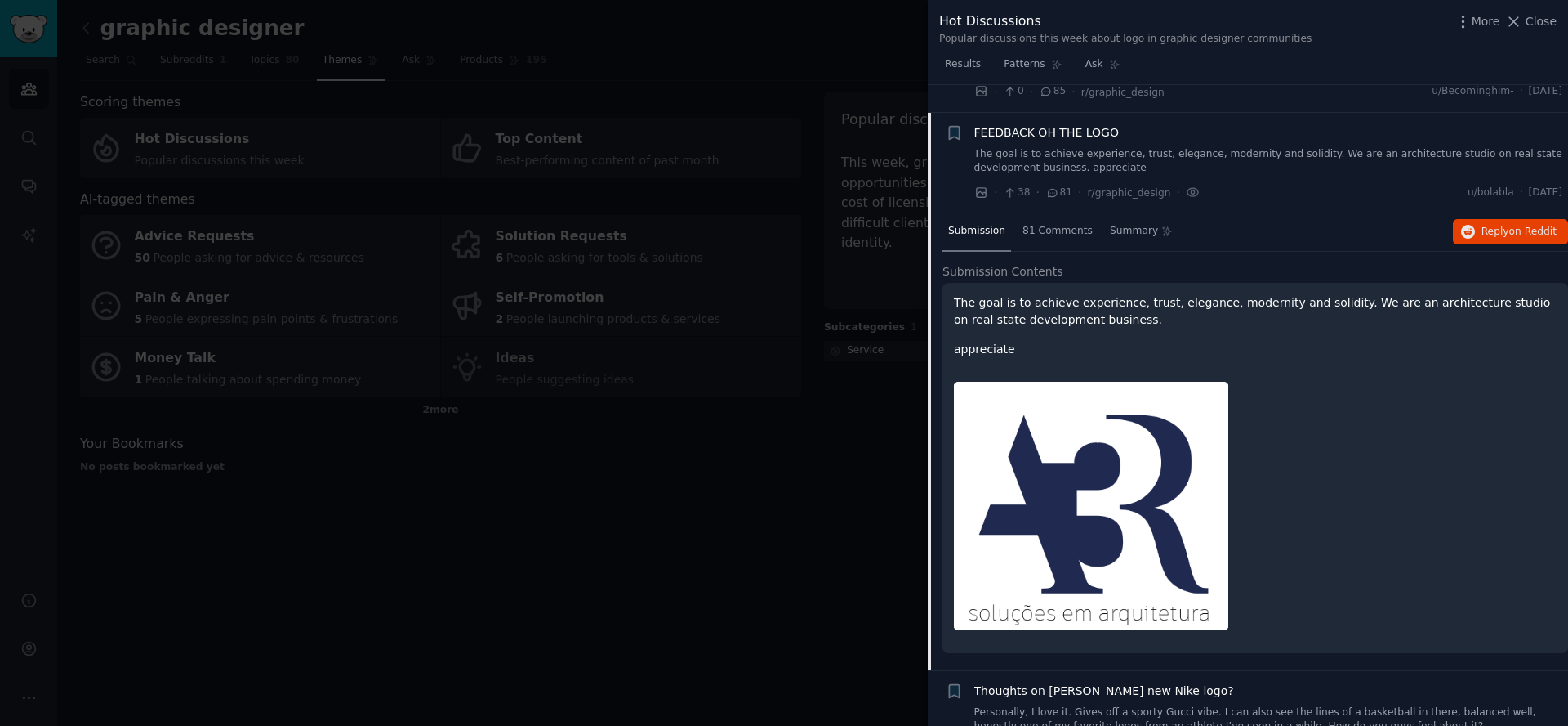
click at [1050, 131] on span "FEEDBACK OH THE LOGO" at bounding box center [1046, 132] width 144 height 17
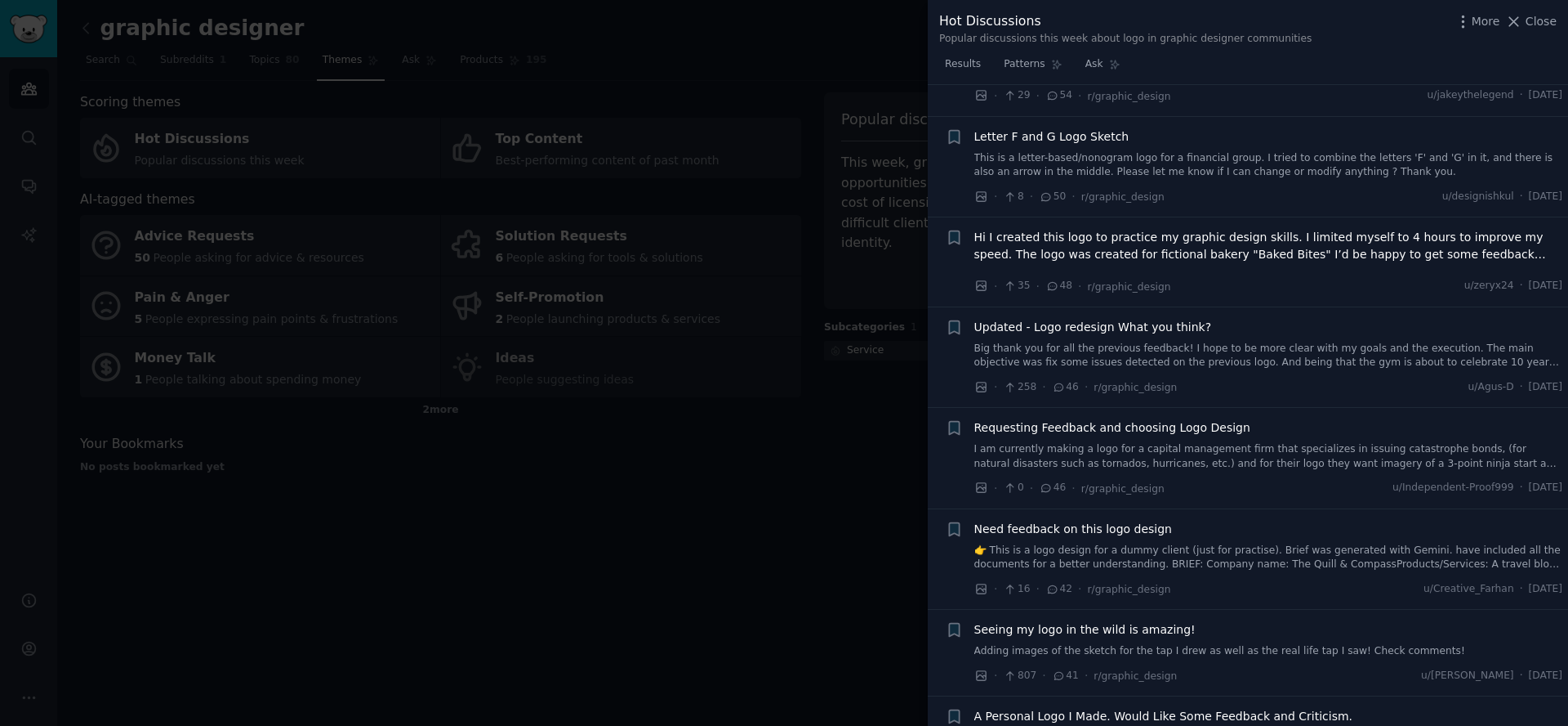
scroll to position [1061, 0]
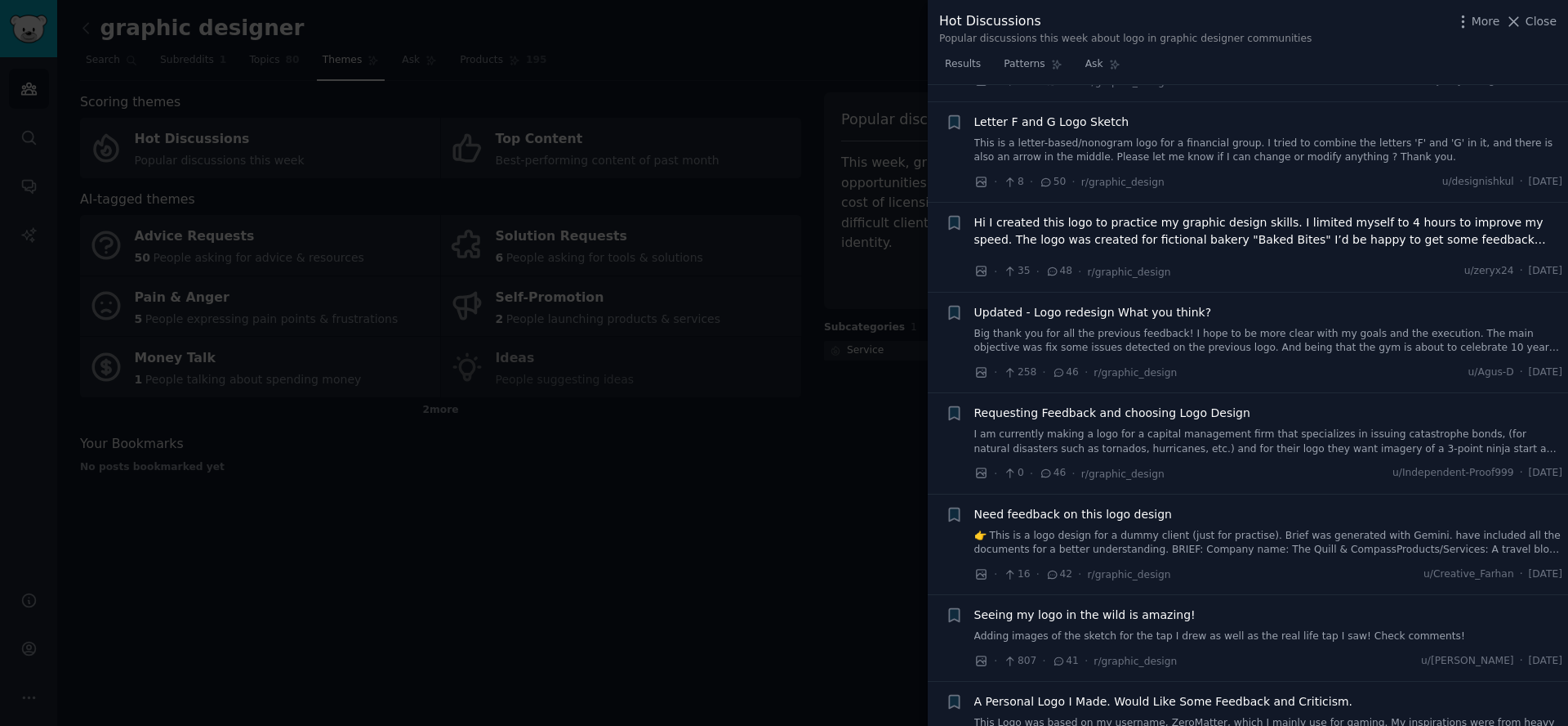
click at [1085, 240] on span "Hi I created this logo to practice my graphic design skills. I limited myself t…" at bounding box center [1269, 231] width 589 height 34
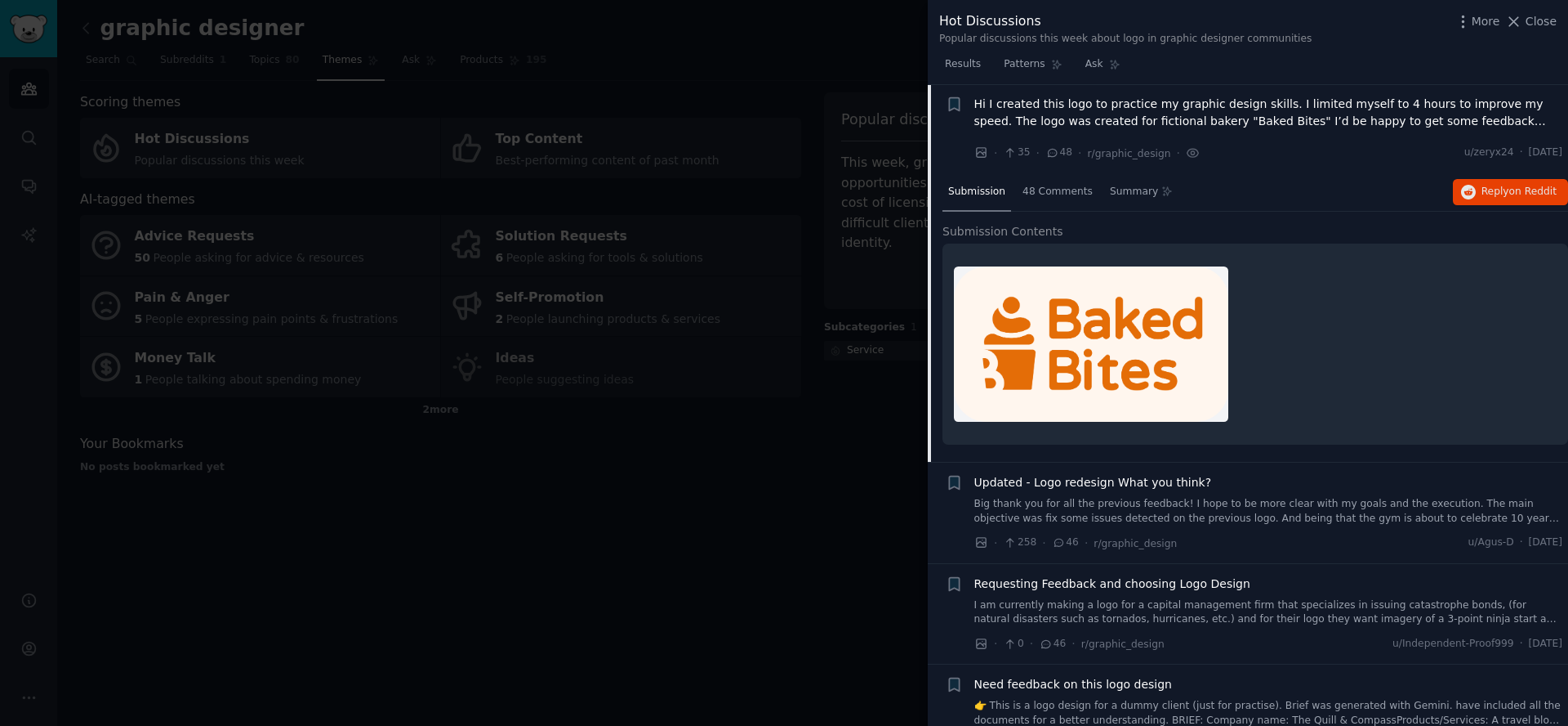
scroll to position [1181, 0]
click at [1074, 121] on span "Hi I created this logo to practice my graphic design skills. I limited myself t…" at bounding box center [1269, 111] width 589 height 34
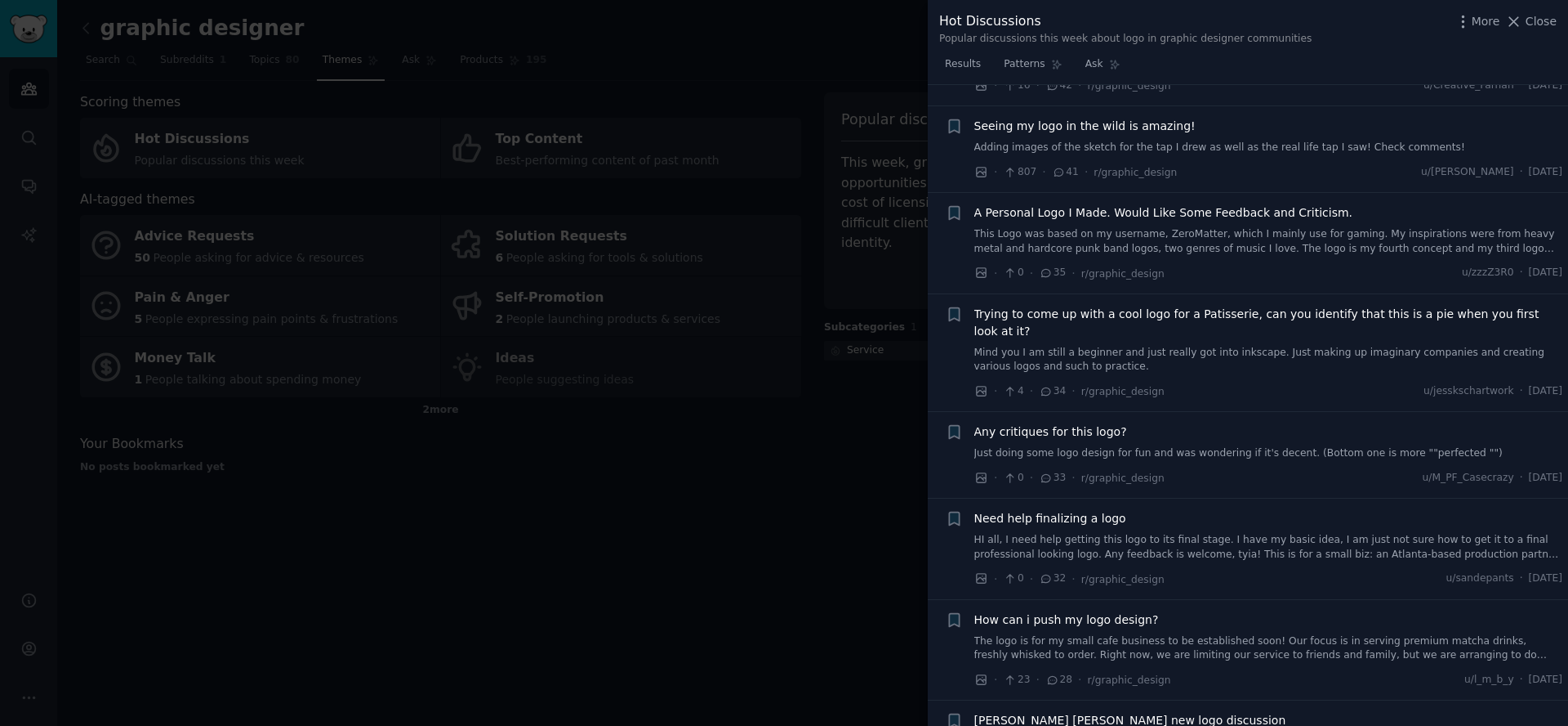
scroll to position [1551, 0]
click at [807, 453] on div at bounding box center [784, 363] width 1568 height 726
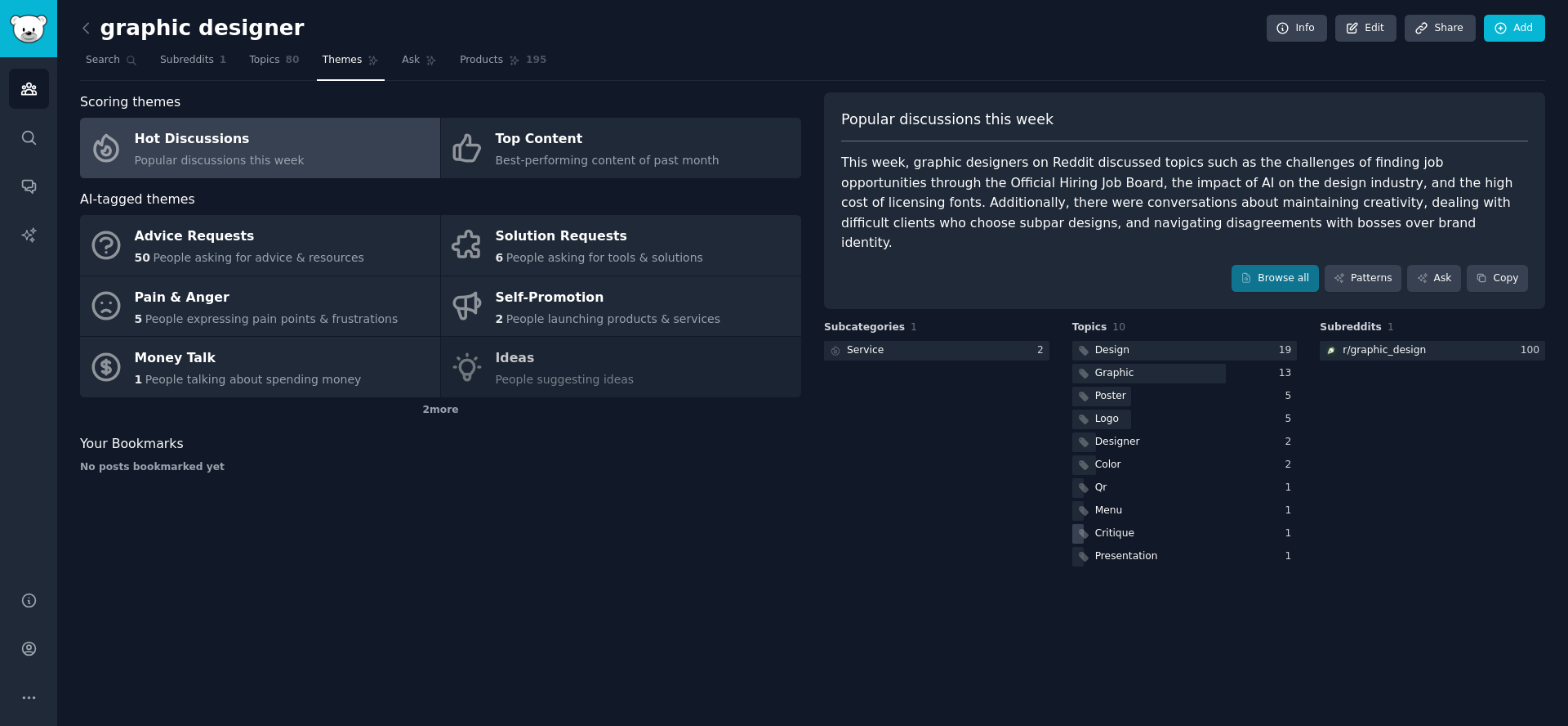
click at [1110, 527] on div "Critique" at bounding box center [1114, 534] width 39 height 15
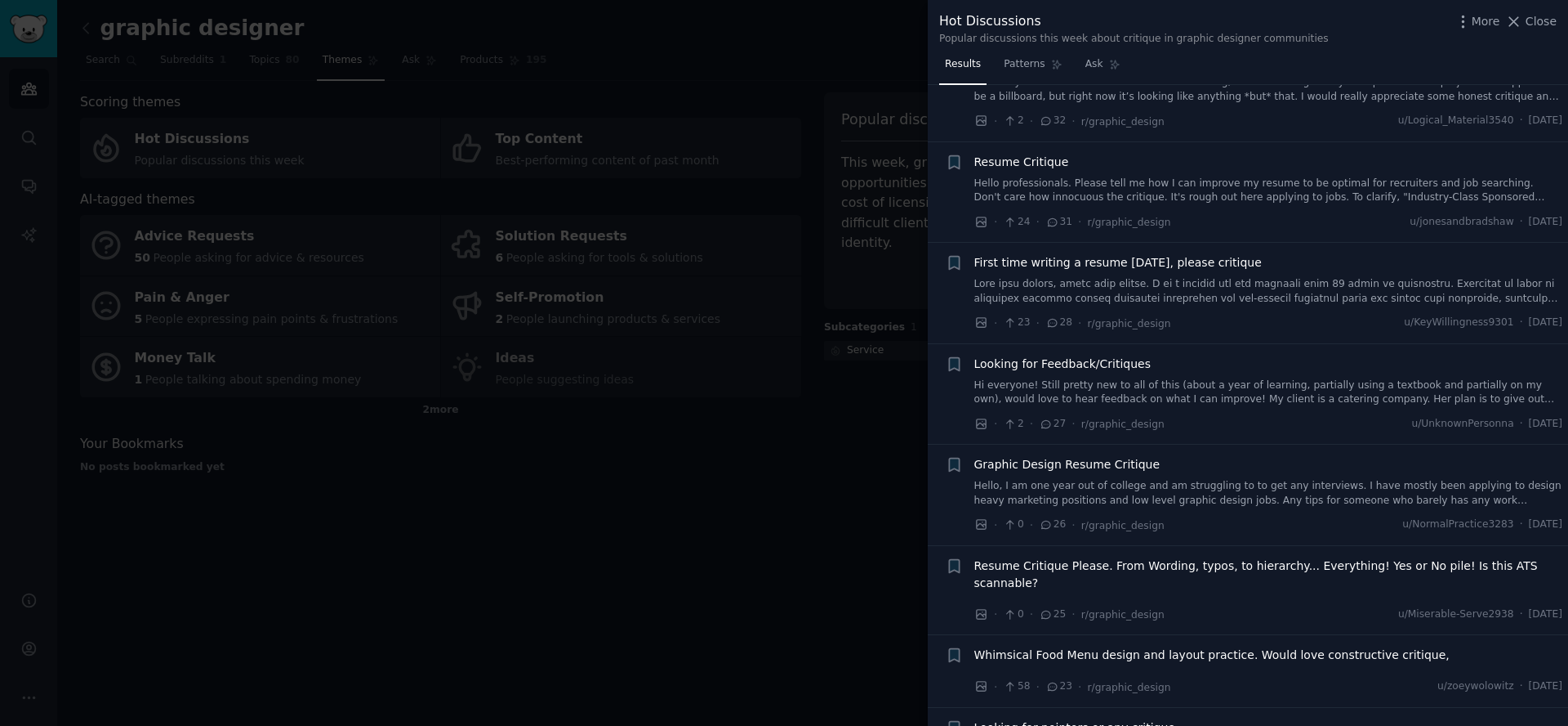
scroll to position [1097, 0]
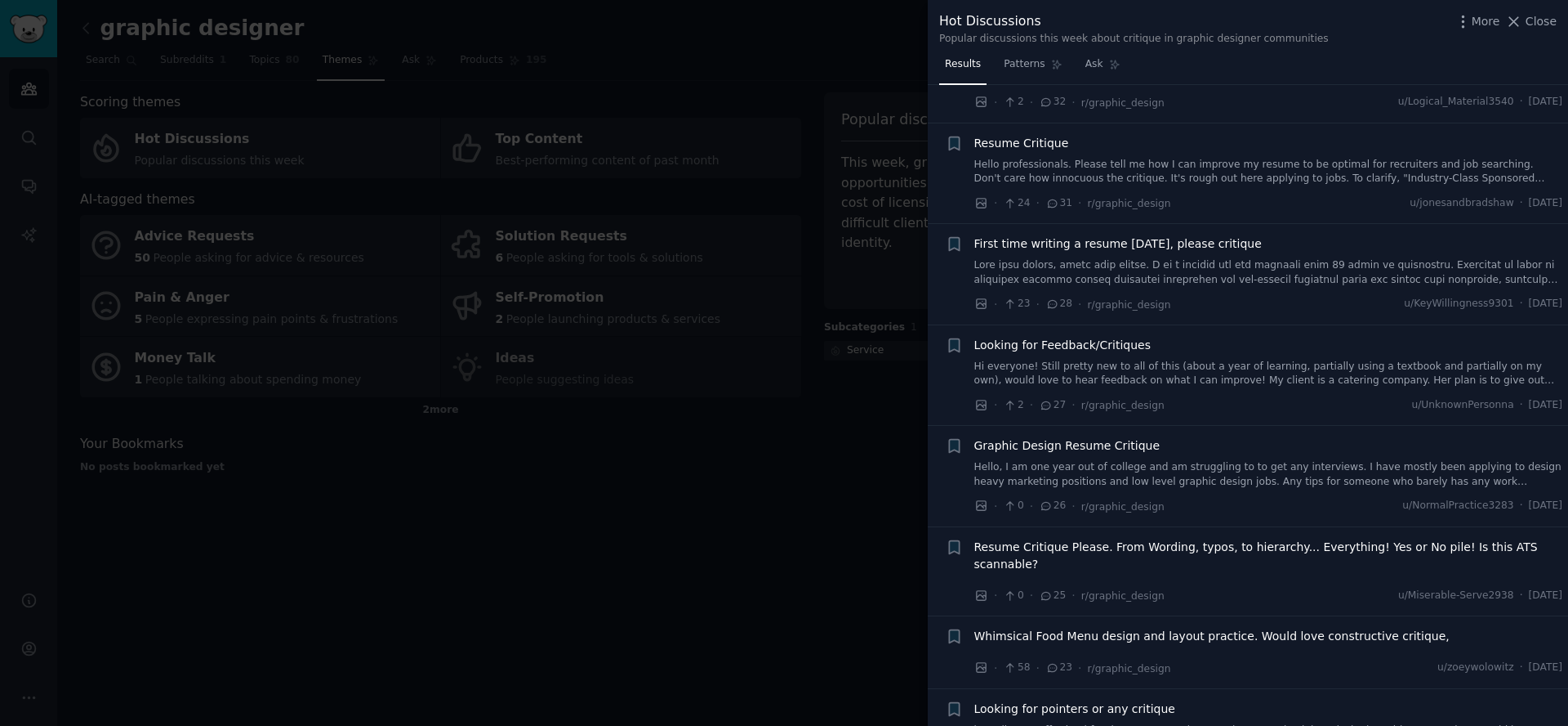
click at [1196, 252] on span "First time writing a resume [DATE], please critique" at bounding box center [1118, 244] width 288 height 17
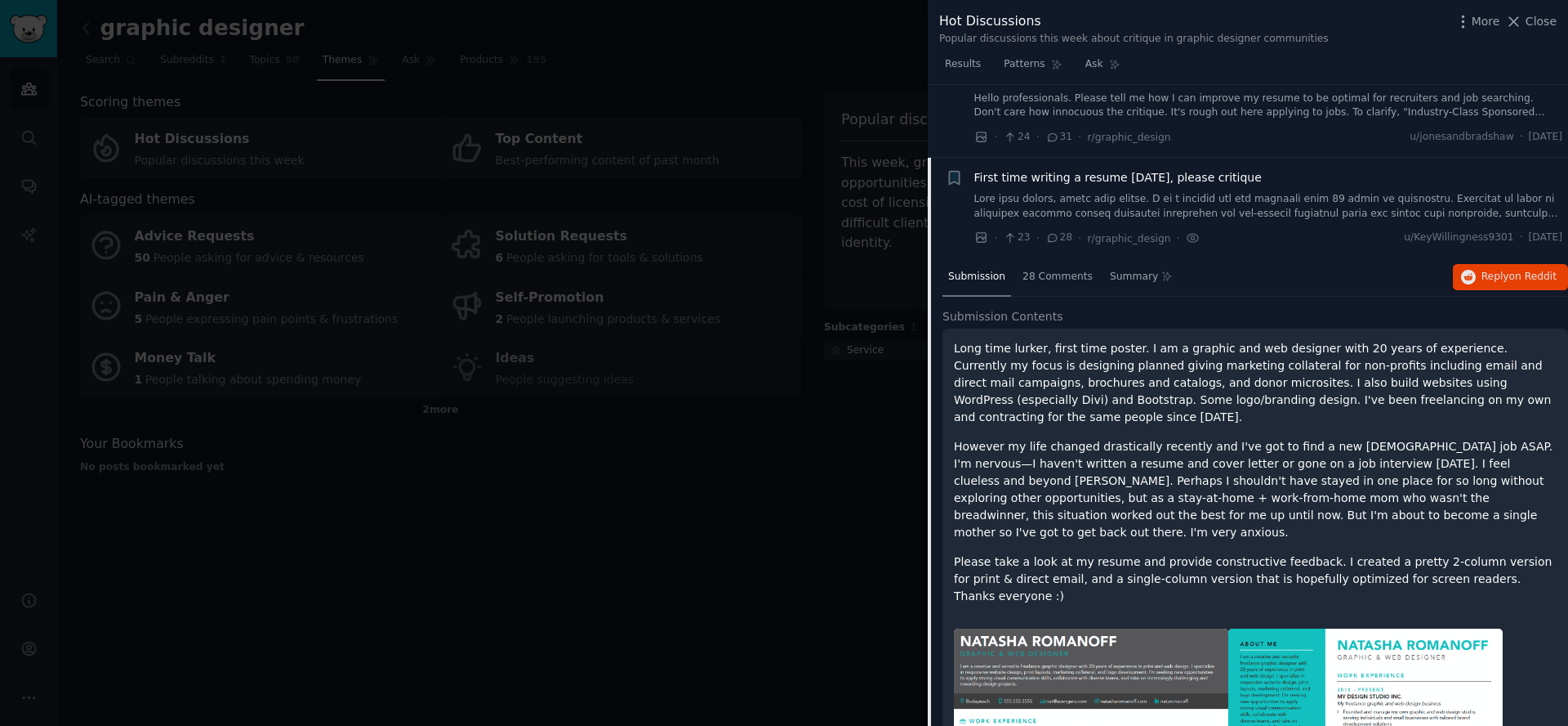
scroll to position [1173, 0]
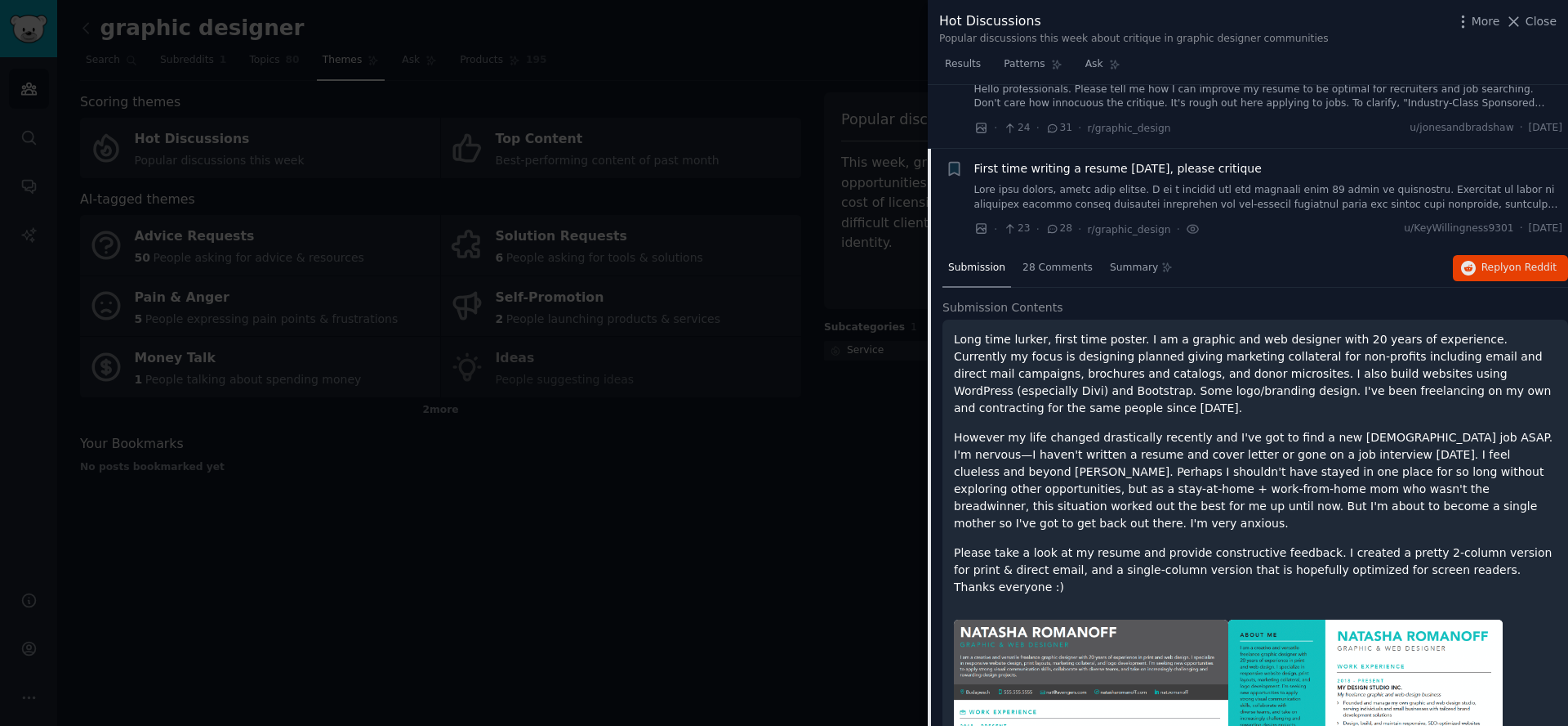
click at [1160, 165] on span "First time writing a resume [DATE], please critique" at bounding box center [1118, 168] width 288 height 17
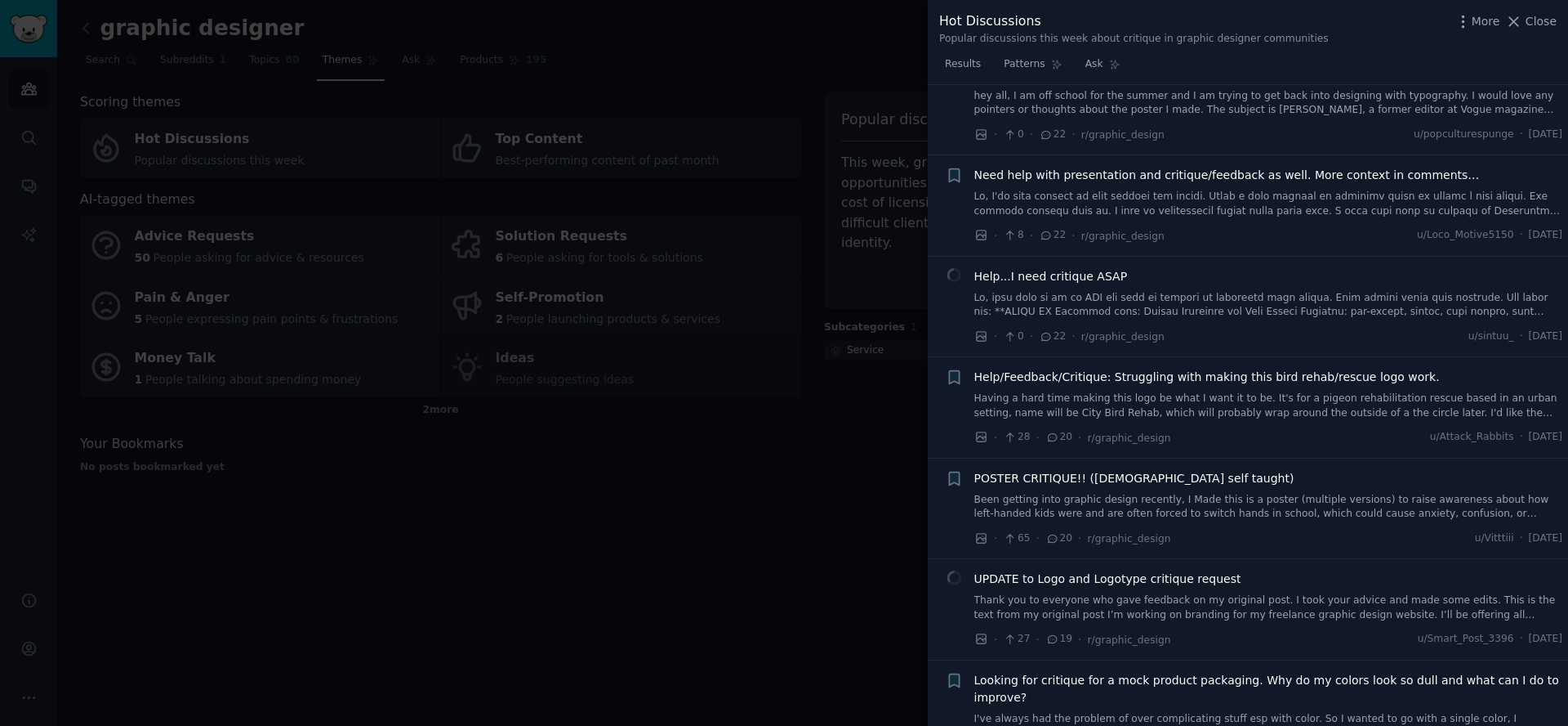
scroll to position [1735, 0]
click at [892, 505] on div at bounding box center [784, 363] width 1568 height 726
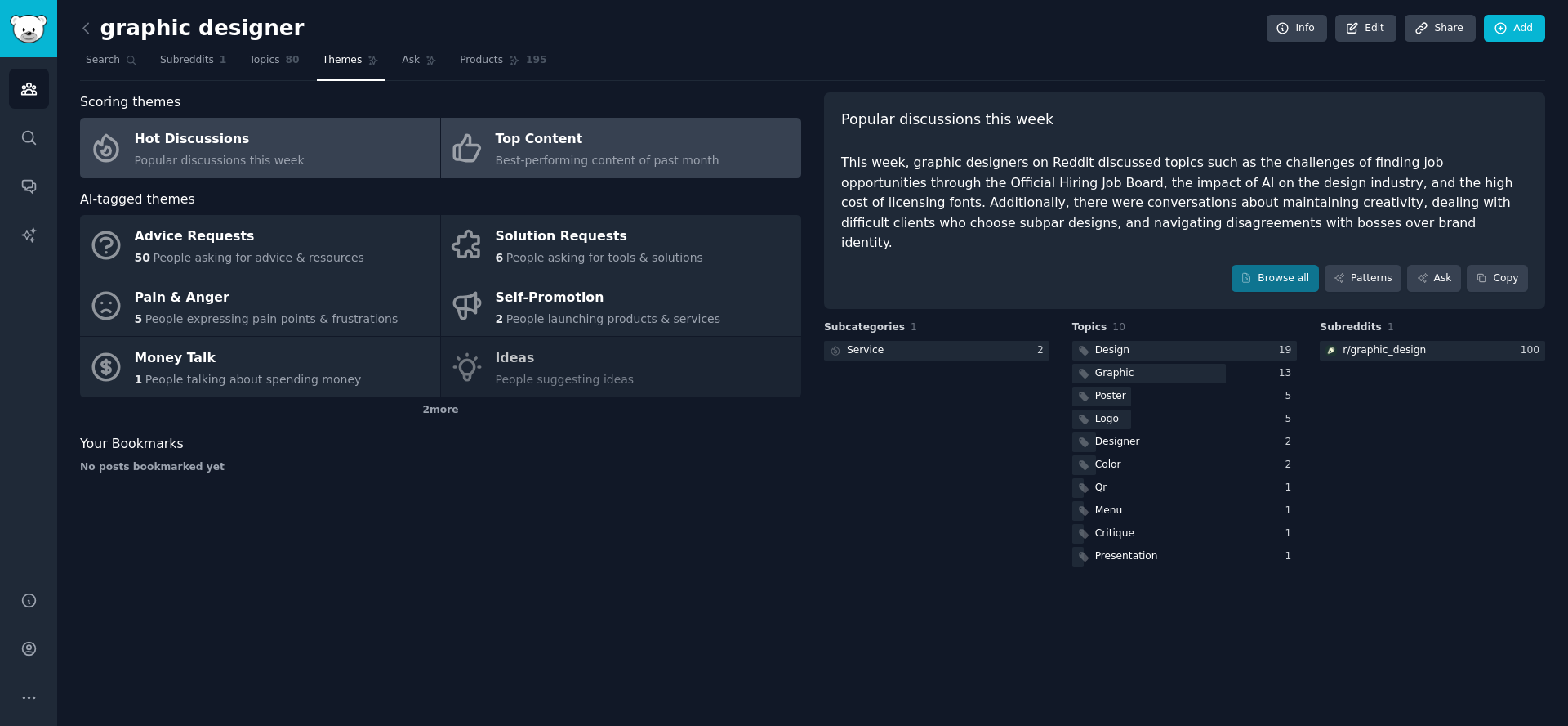
click at [614, 136] on div "Top Content" at bounding box center [608, 140] width 224 height 26
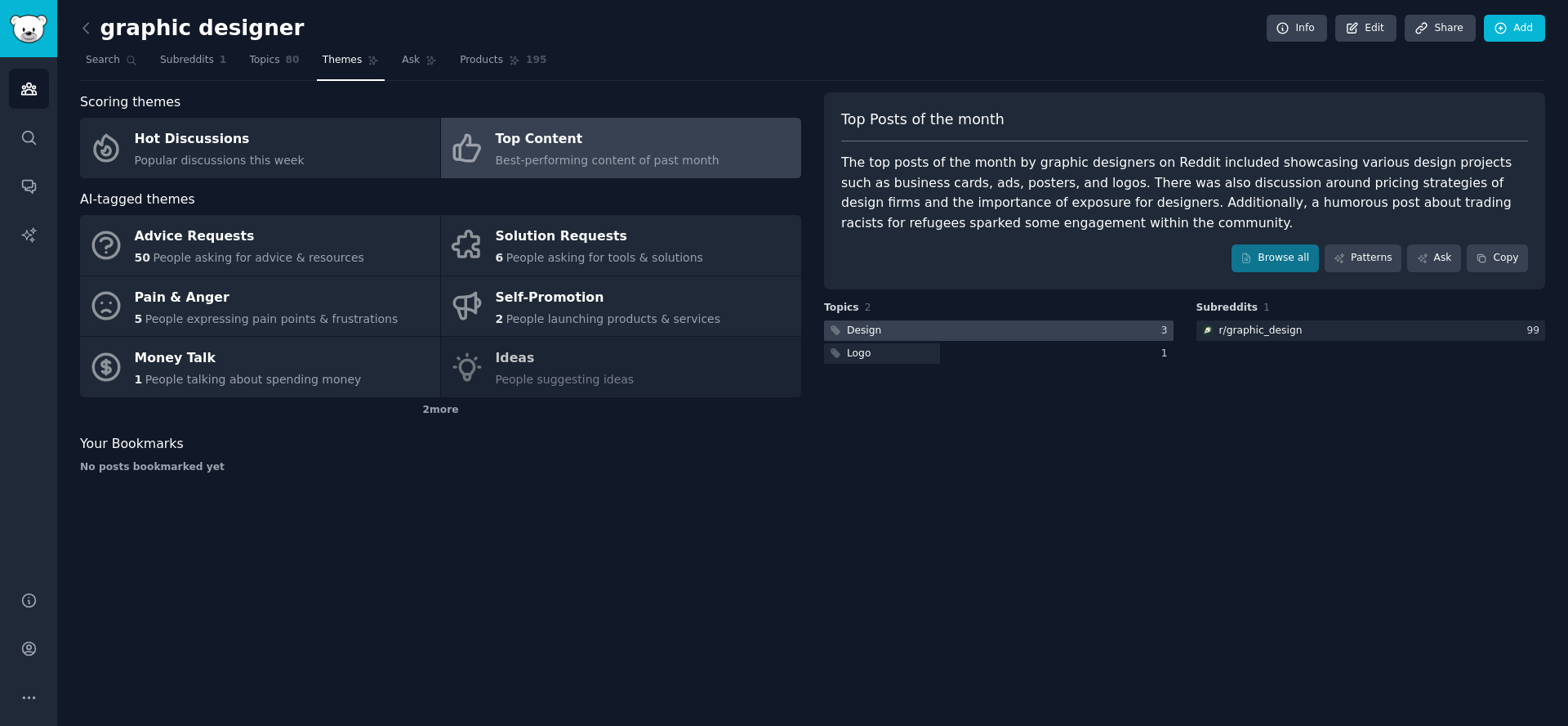
click at [1062, 332] on div at bounding box center [998, 331] width 350 height 20
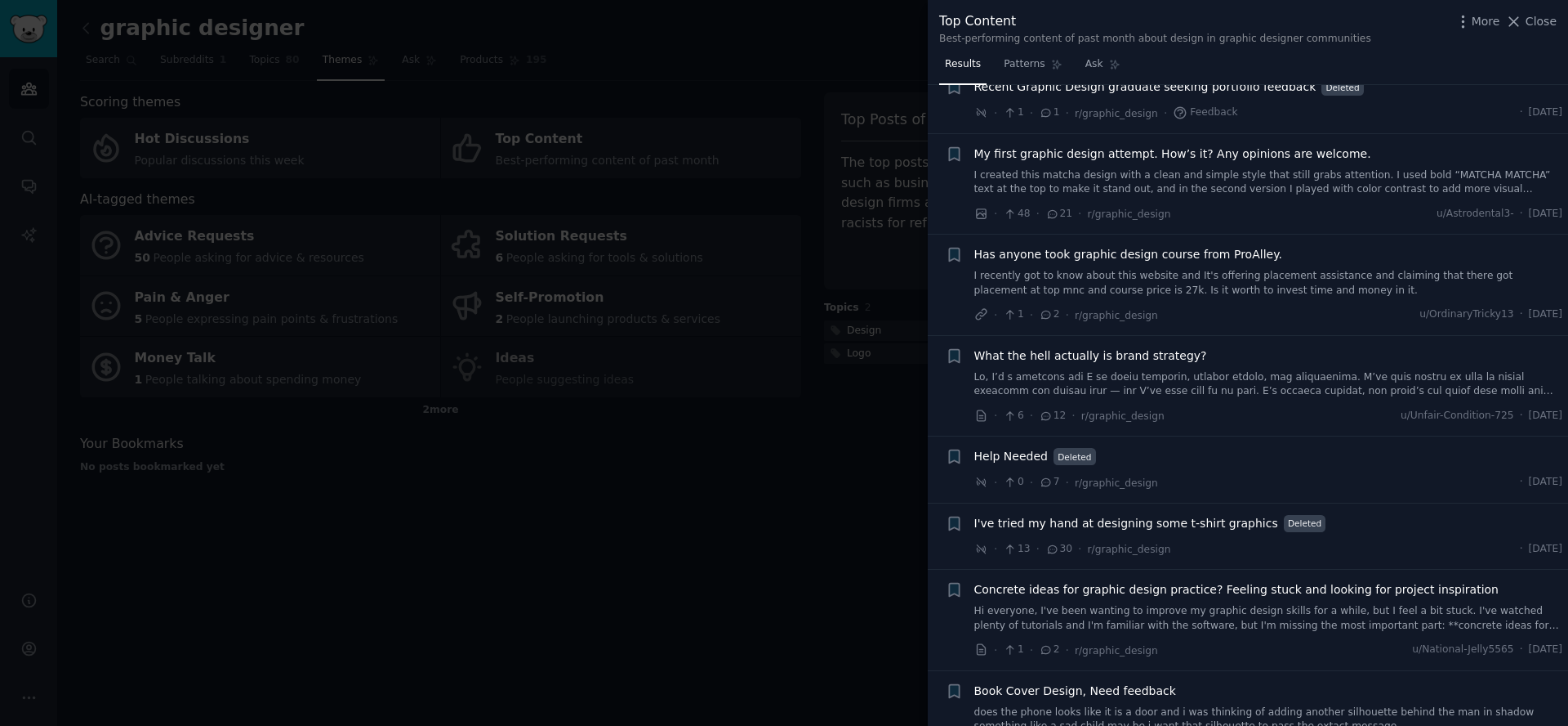
scroll to position [656, 0]
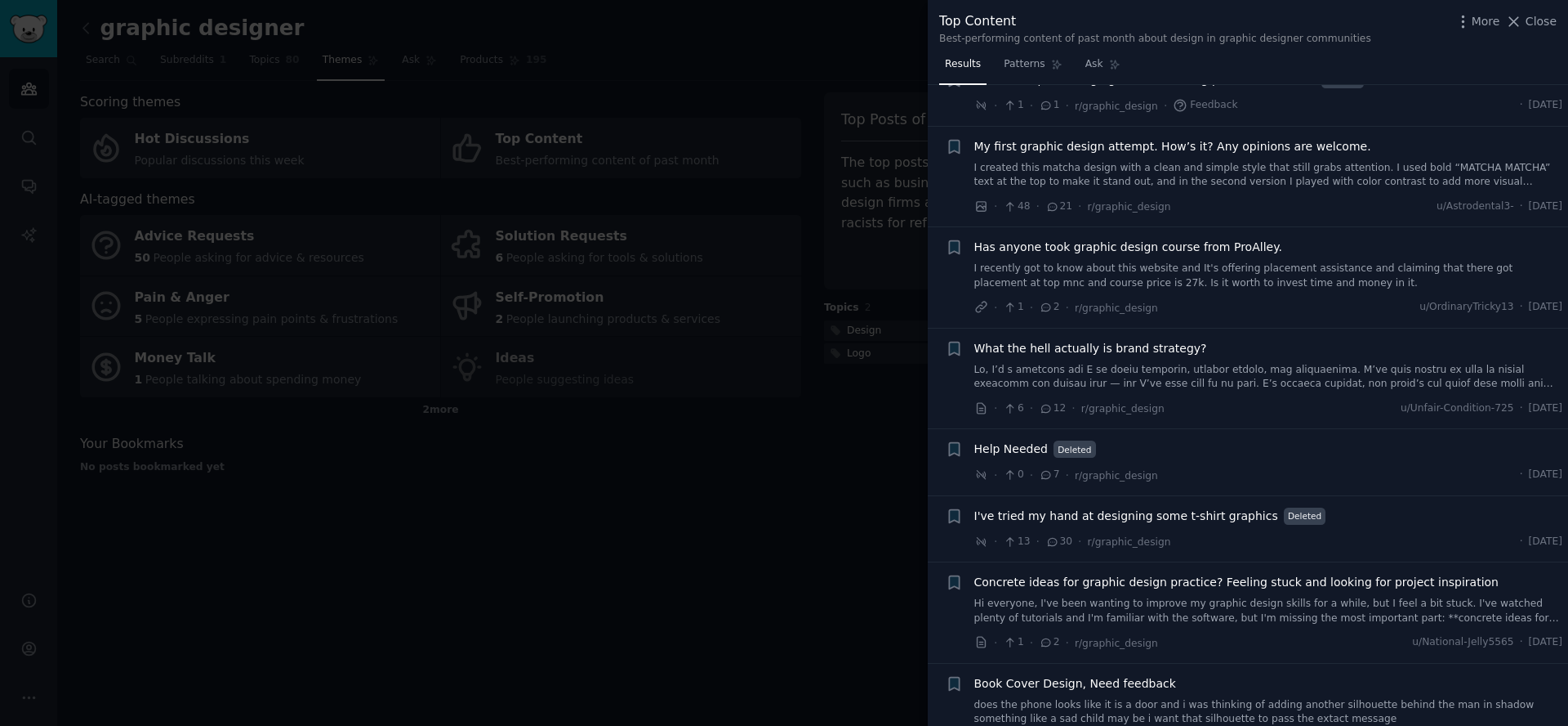
click at [1254, 376] on link at bounding box center [1269, 377] width 589 height 28
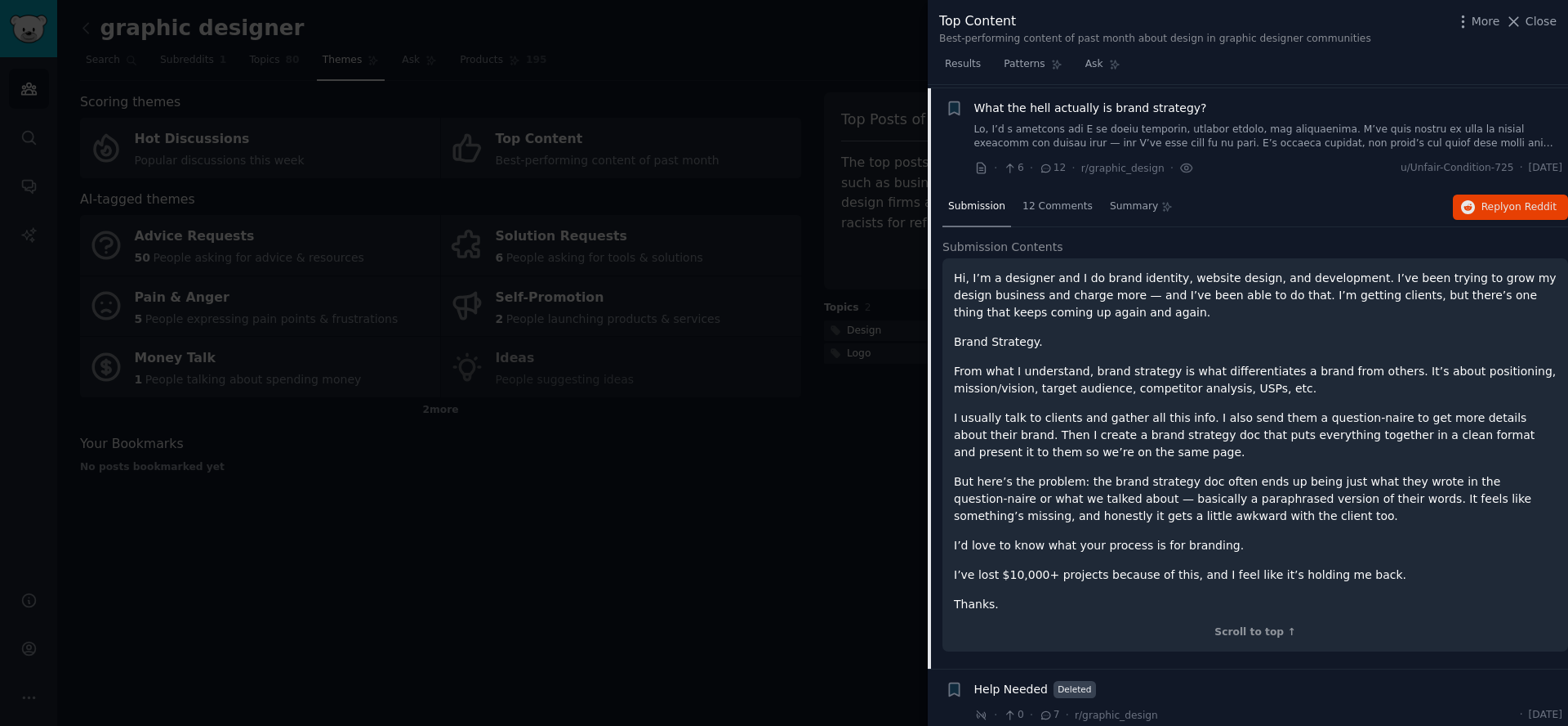
scroll to position [900, 0]
click at [1171, 109] on span "What the hell actually is brand strategy?" at bounding box center [1090, 105] width 232 height 17
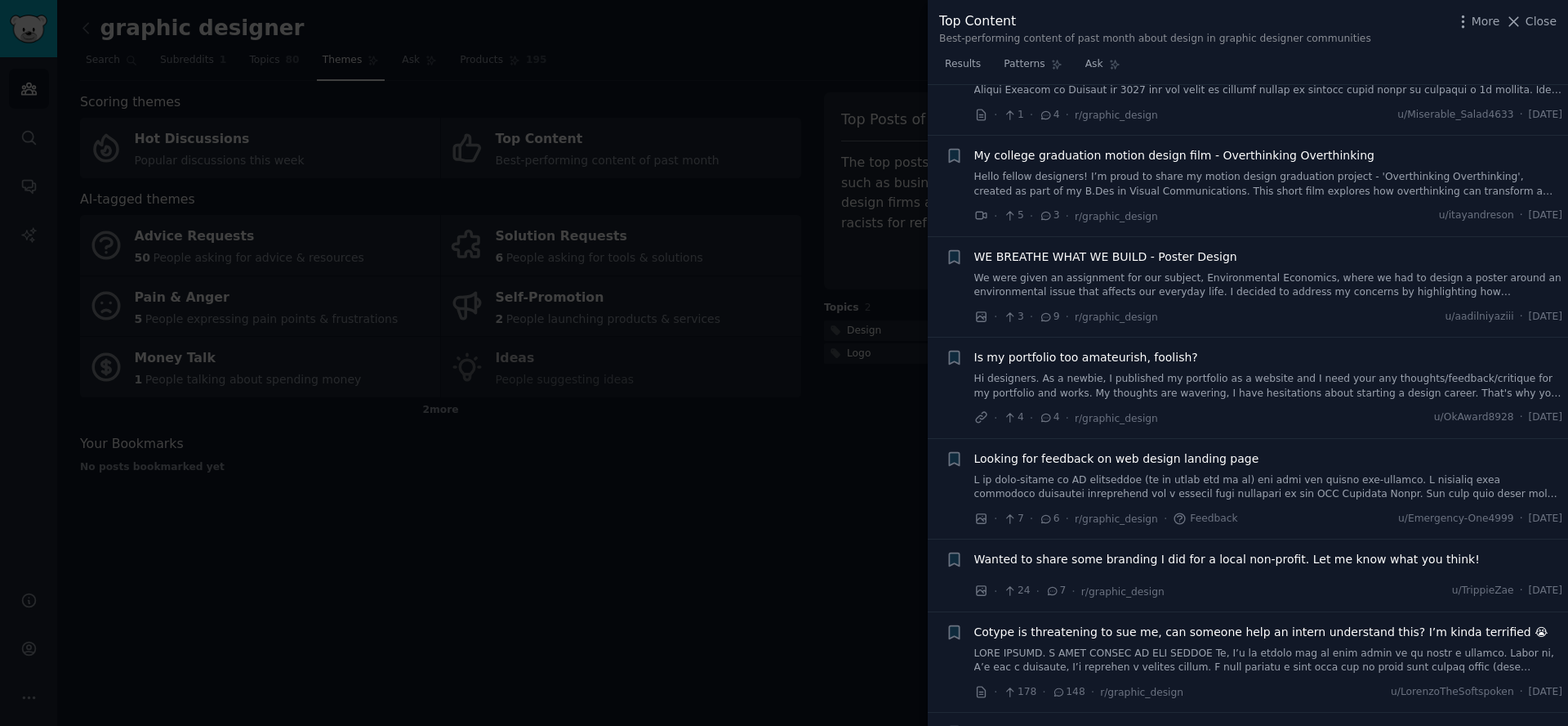
scroll to position [5964, 0]
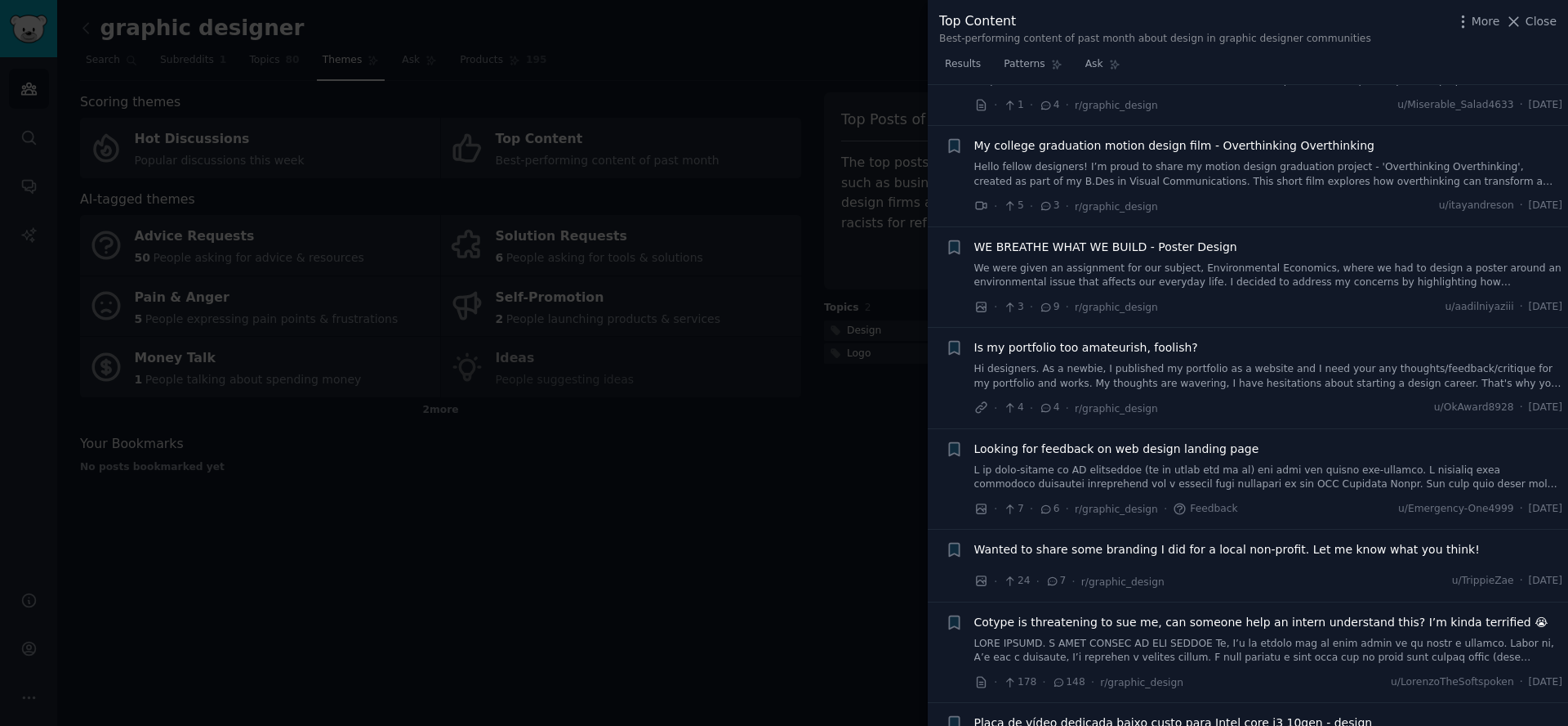
click at [734, 467] on div at bounding box center [784, 363] width 1568 height 726
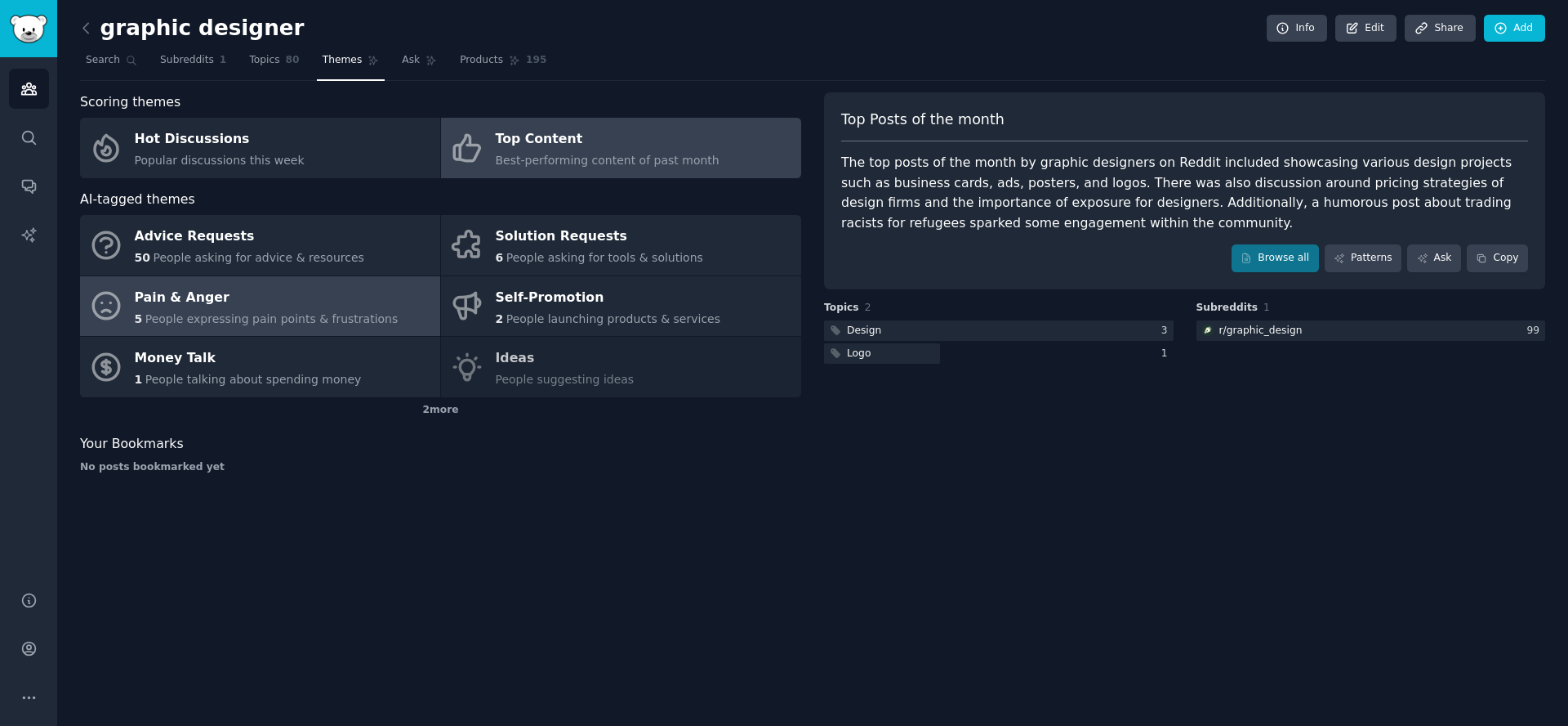
click at [369, 314] on span "People expressing pain points & frustrations" at bounding box center [272, 319] width 254 height 13
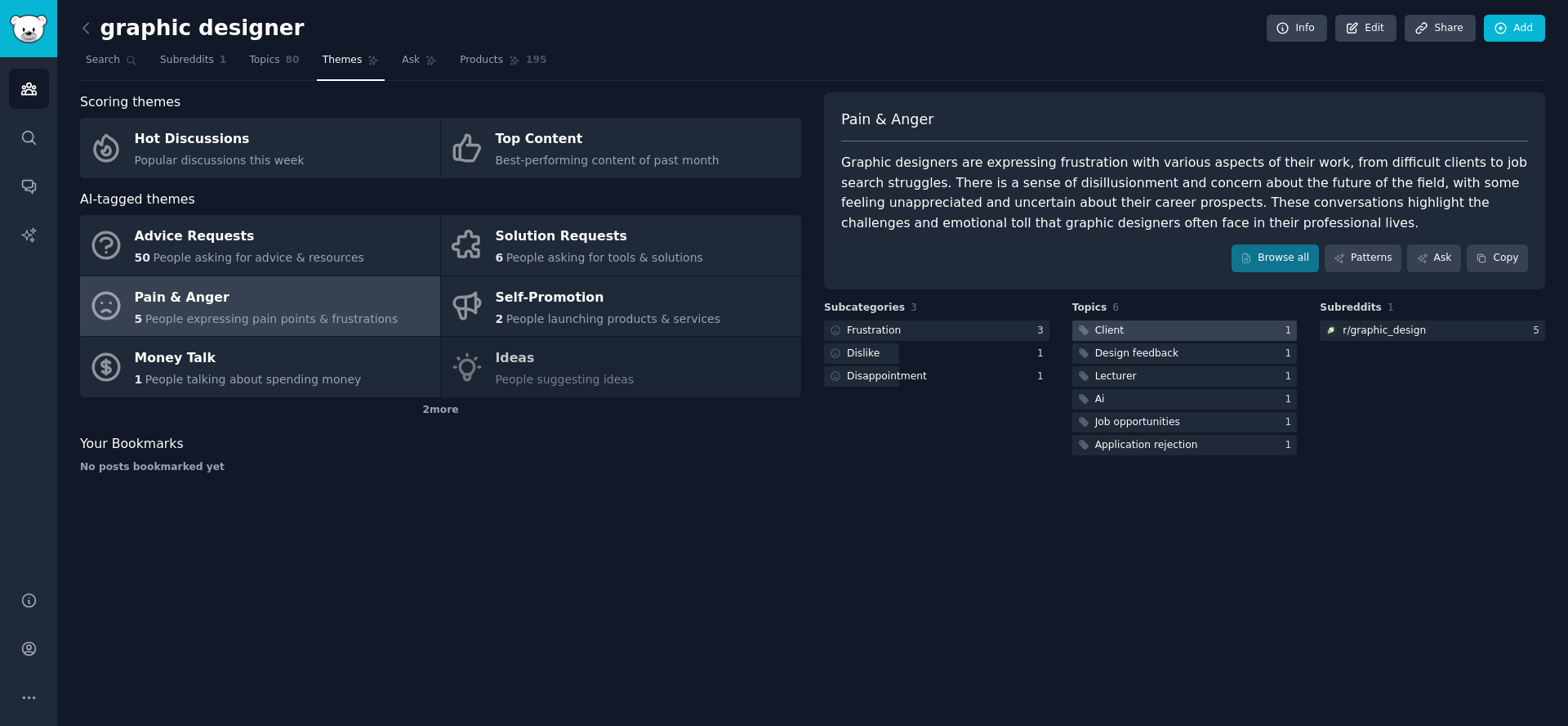
click at [1208, 335] on div at bounding box center [1185, 331] width 225 height 20
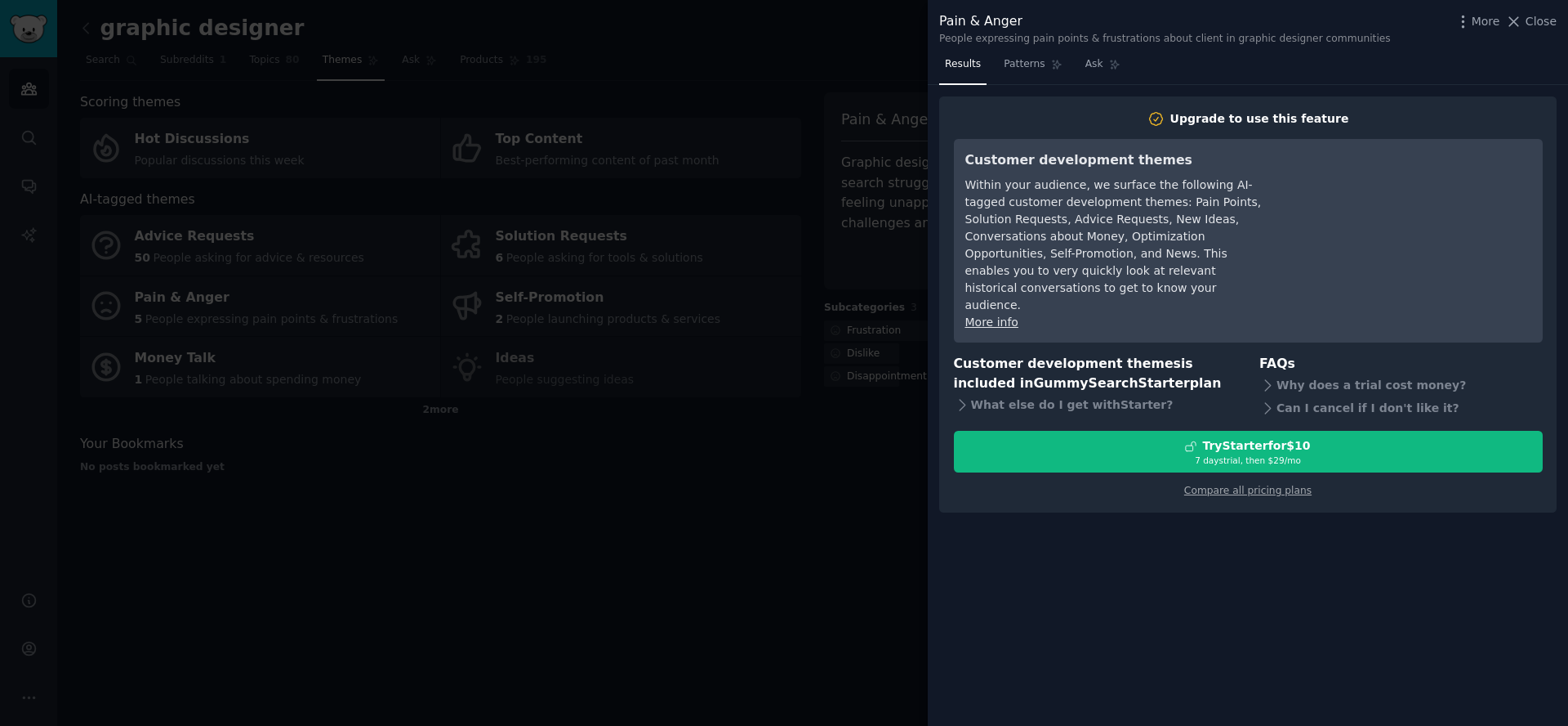
click at [747, 584] on div at bounding box center [784, 363] width 1568 height 726
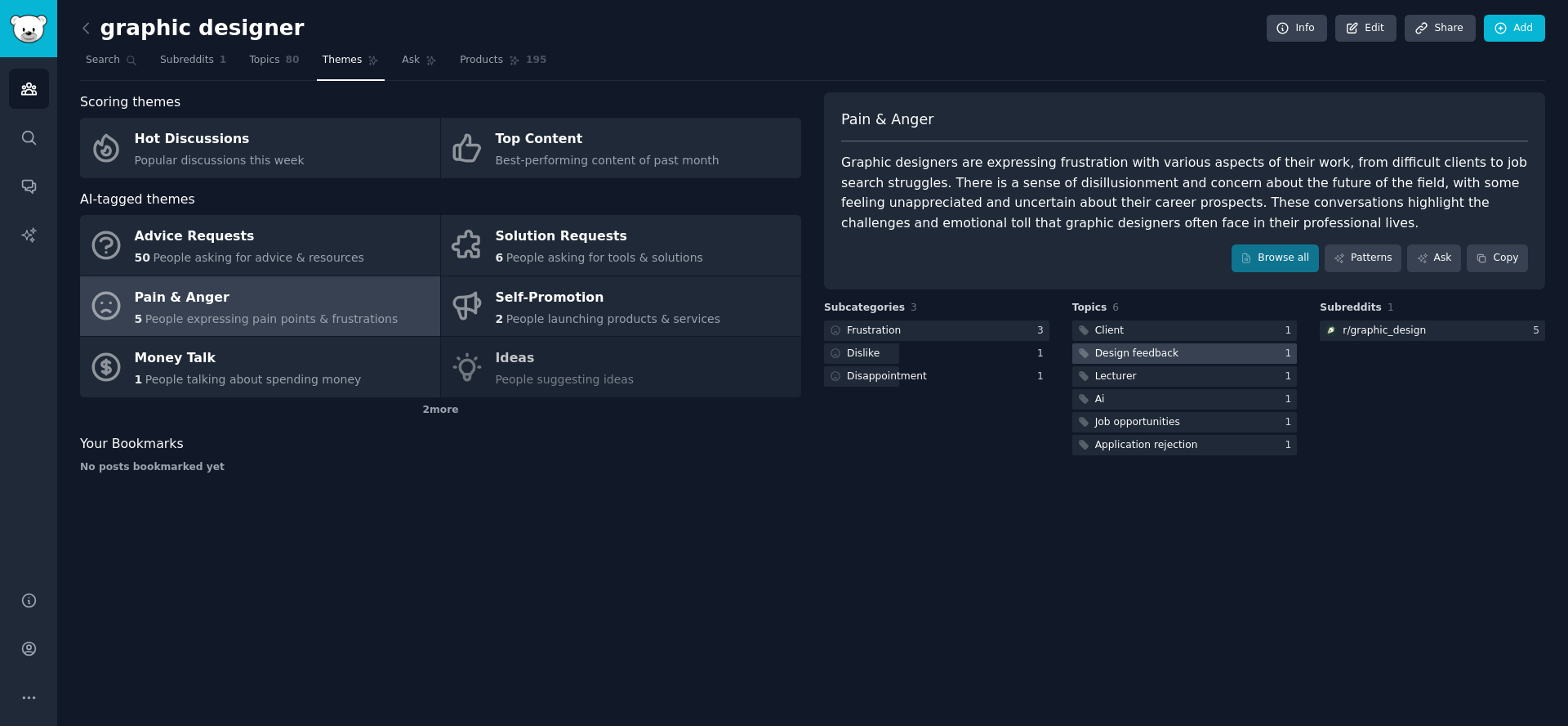
click at [1127, 353] on div "Design feedback" at bounding box center [1136, 354] width 84 height 15
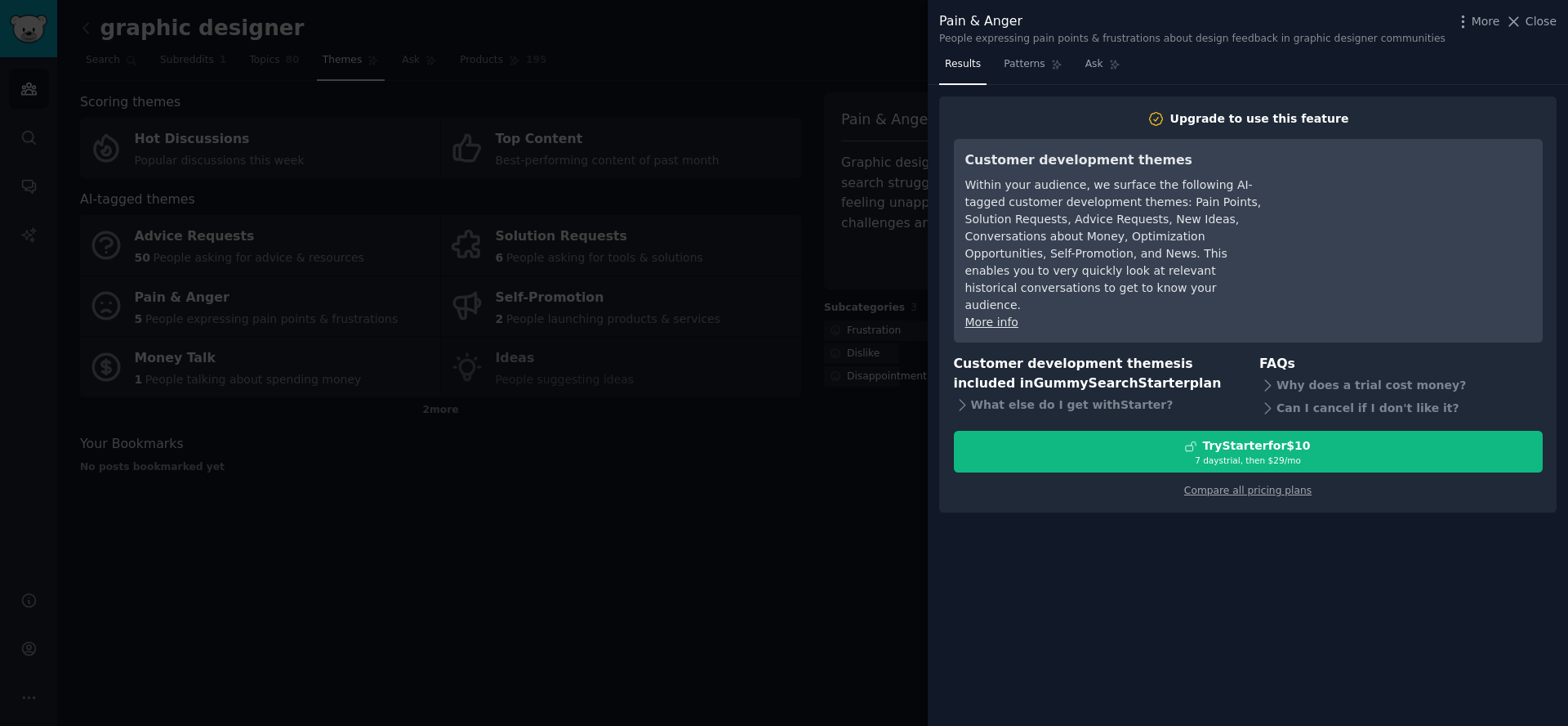
click at [841, 435] on div at bounding box center [784, 363] width 1568 height 726
